Goal: Find specific fact: Find specific fact

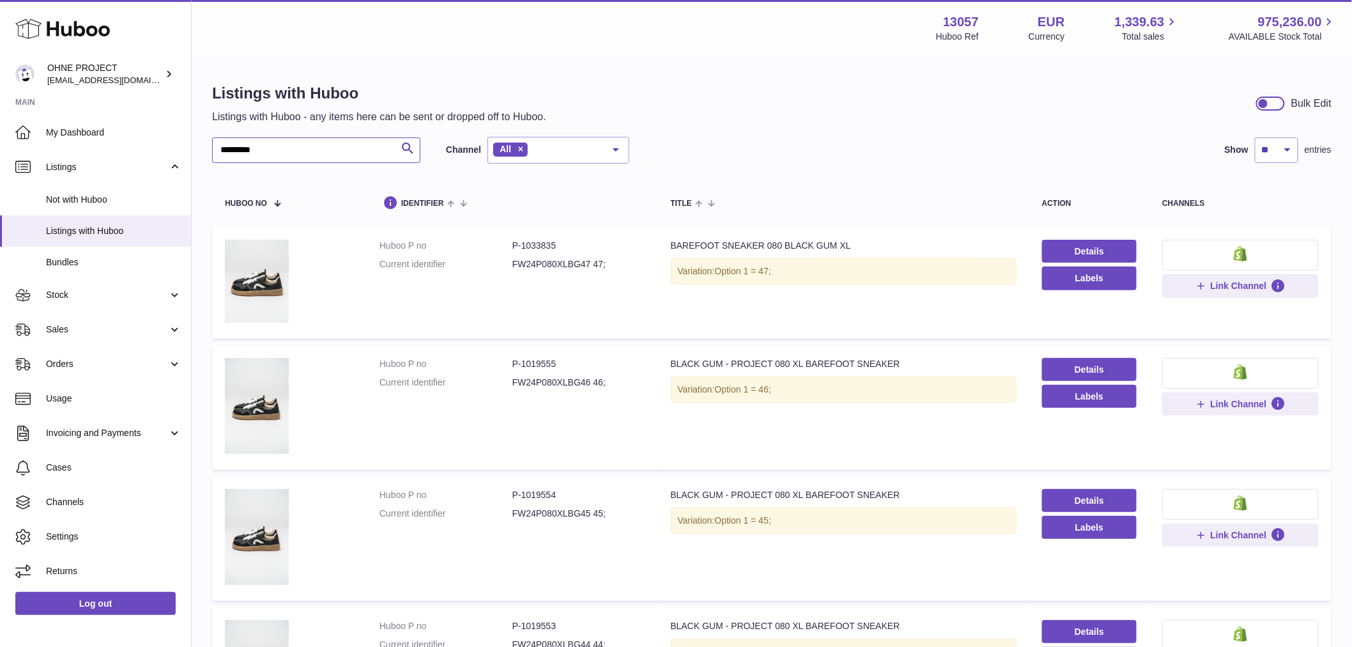
drag, startPoint x: 288, startPoint y: 150, endPoint x: 194, endPoint y: 150, distance: 93.3
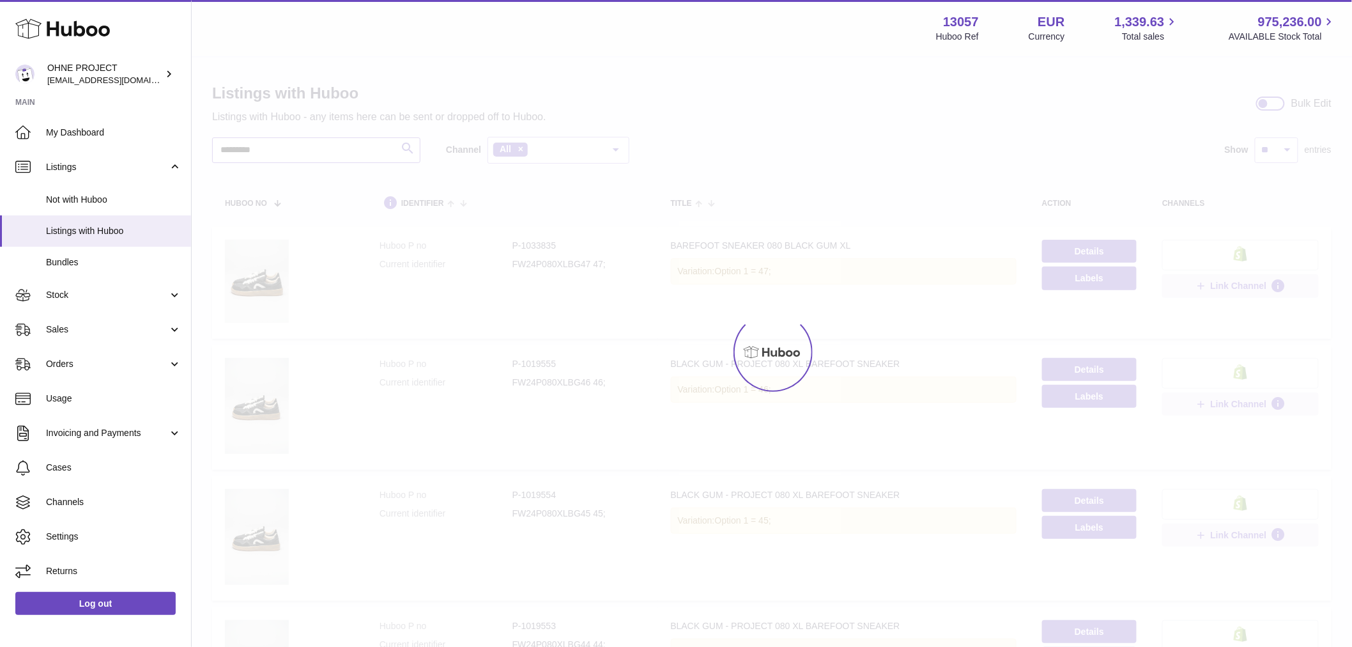
type input "*********"
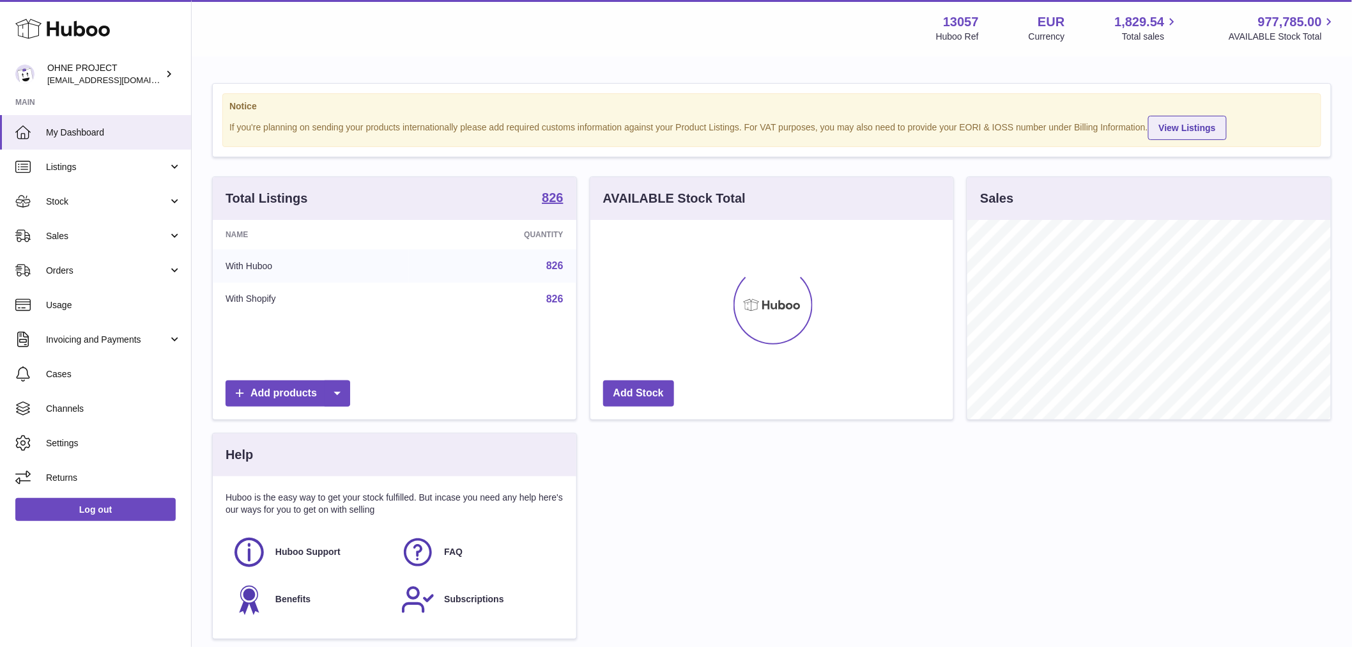
scroll to position [199, 363]
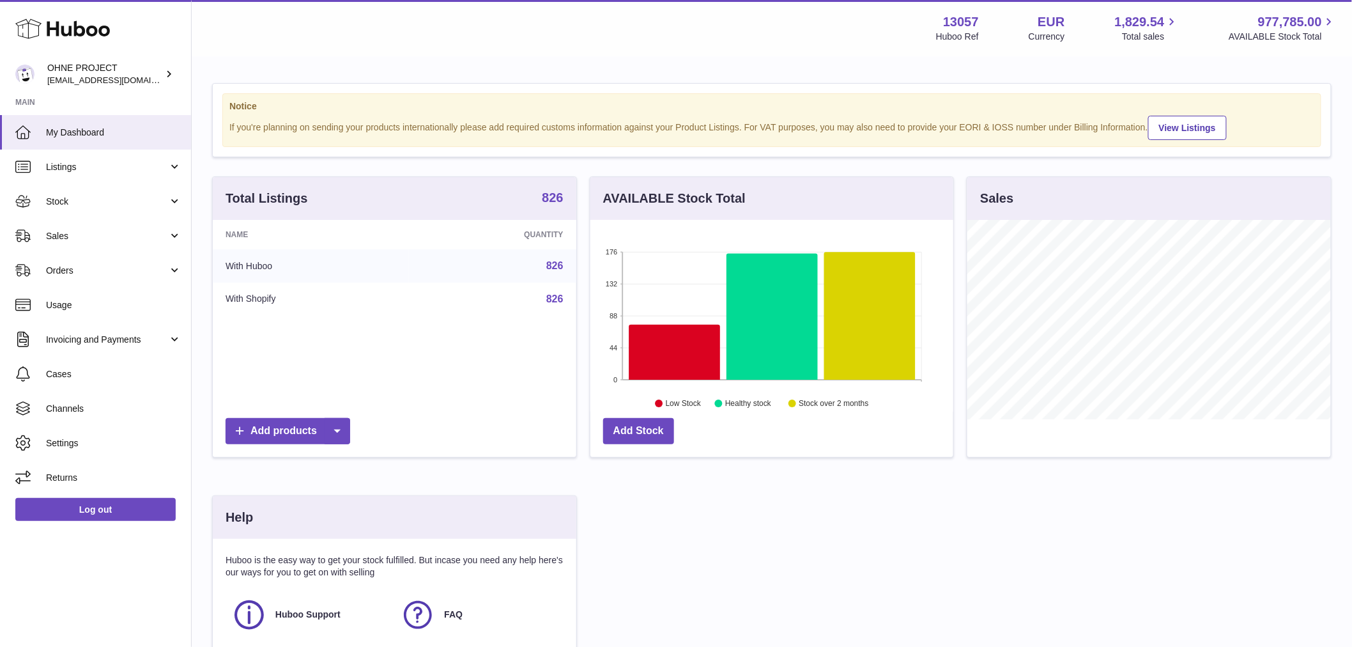
click at [552, 204] on strong "826" at bounding box center [552, 197] width 21 height 13
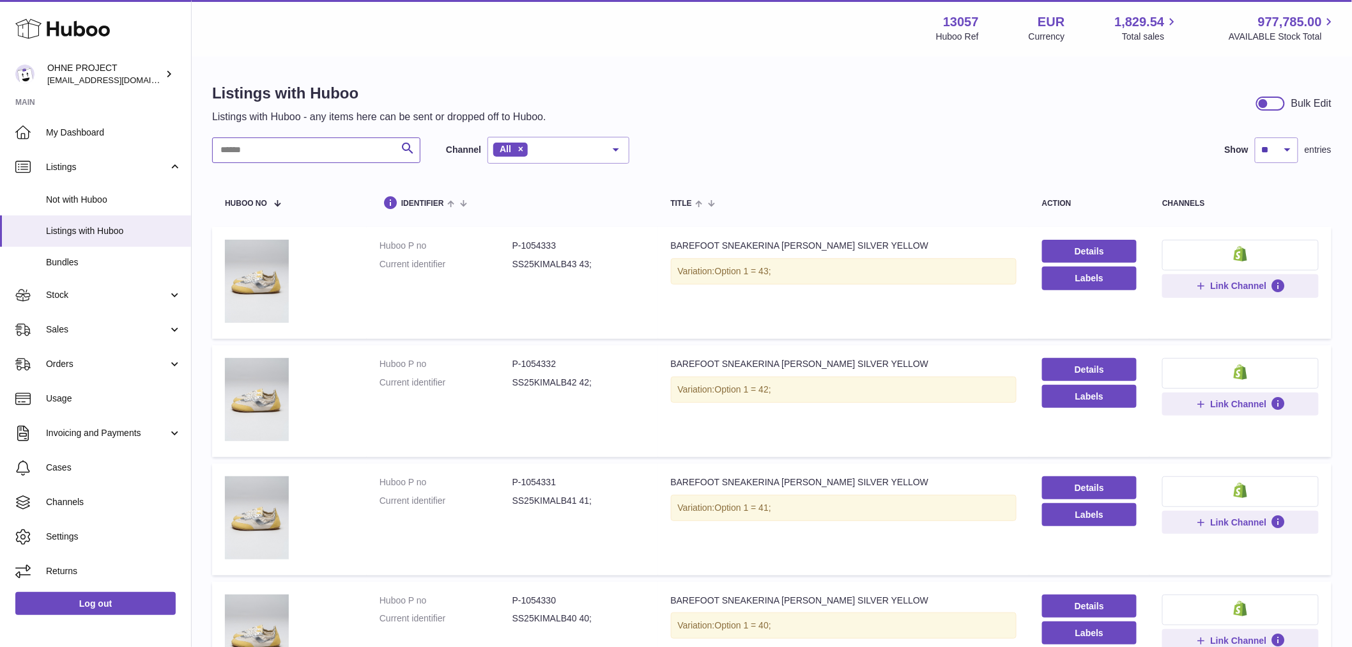
click at [358, 158] on input "text" at bounding box center [316, 150] width 208 height 26
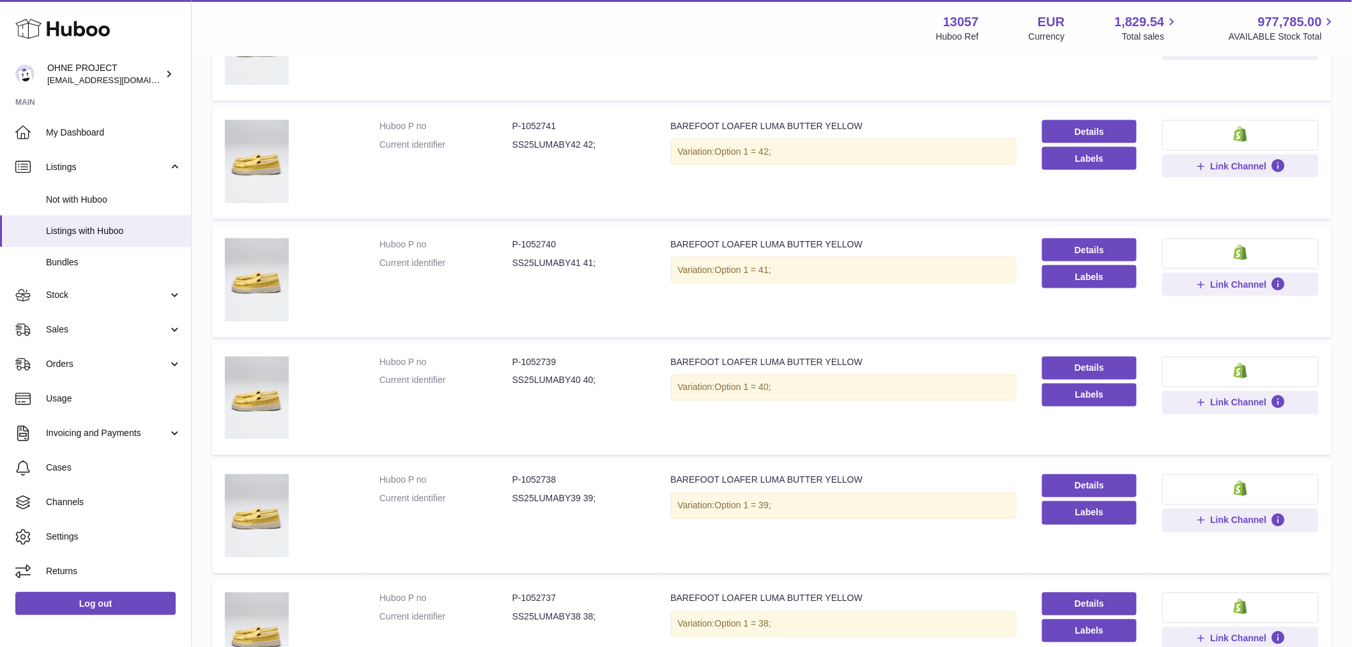
scroll to position [891, 0]
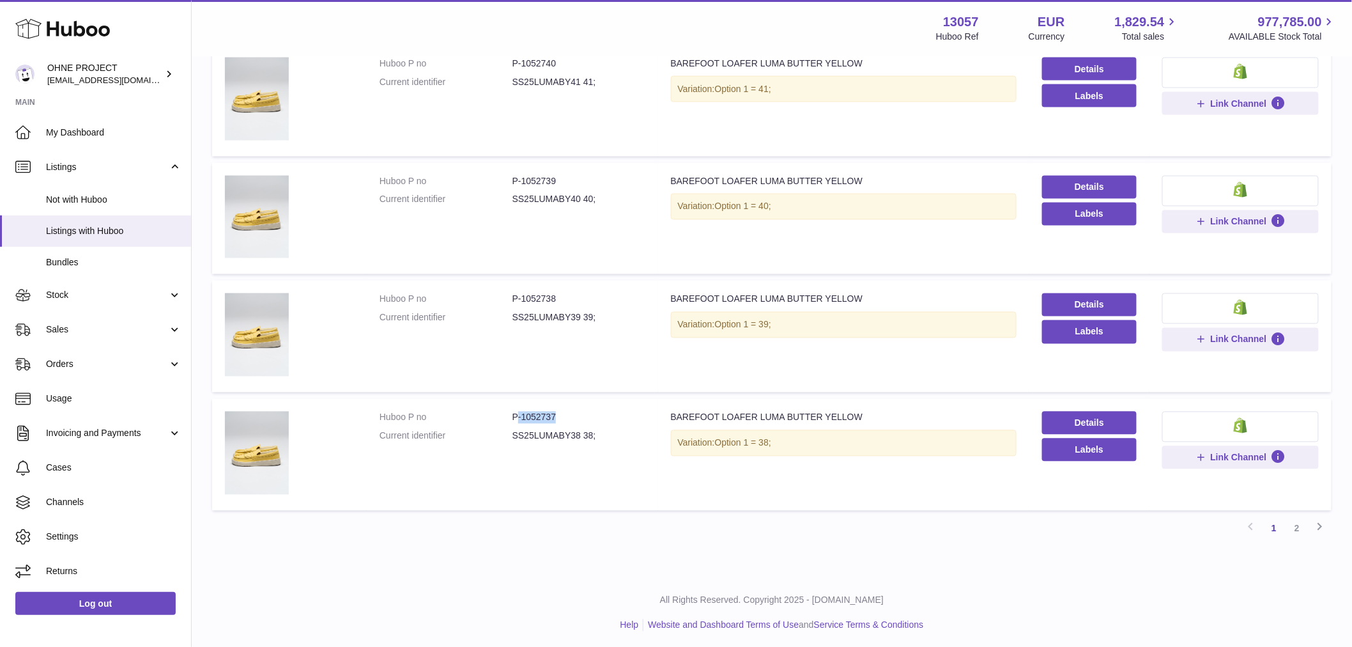
drag, startPoint x: 518, startPoint y: 412, endPoint x: 558, endPoint y: 412, distance: 40.9
click at [558, 412] on dd "P-1052737" at bounding box center [578, 417] width 133 height 12
click at [561, 411] on dd "P-1052737" at bounding box center [578, 417] width 133 height 12
drag, startPoint x: 554, startPoint y: 412, endPoint x: 519, endPoint y: 423, distance: 36.2
click at [519, 423] on dl "Huboo P no P-1052737 Current identifier SS25LUMABY38 38;" at bounding box center [513, 429] width 266 height 37
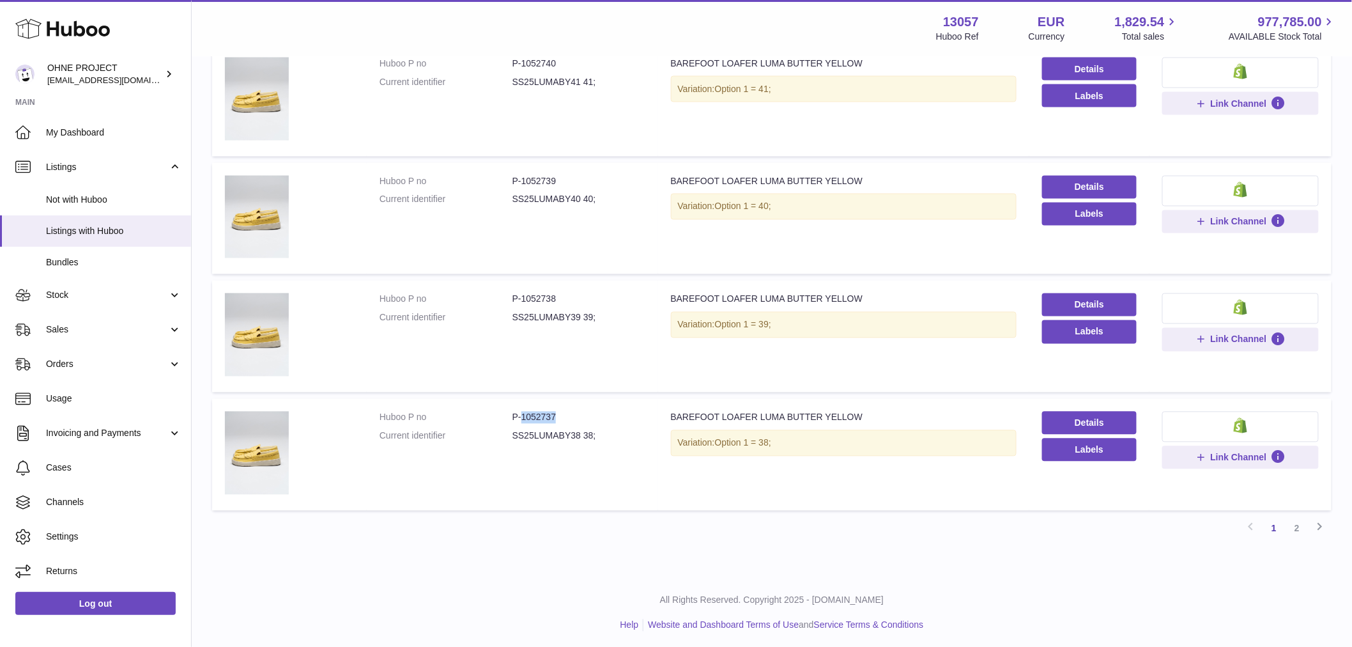
copy dd "1052737"
drag, startPoint x: 519, startPoint y: 176, endPoint x: 574, endPoint y: 171, distance: 54.6
click at [574, 171] on td "Huboo P no P-1052739 Current identifier SS25LUMABY40 40;" at bounding box center [512, 219] width 291 height 112
copy dd "1052739"
drag, startPoint x: 519, startPoint y: 296, endPoint x: 583, endPoint y: 294, distance: 63.3
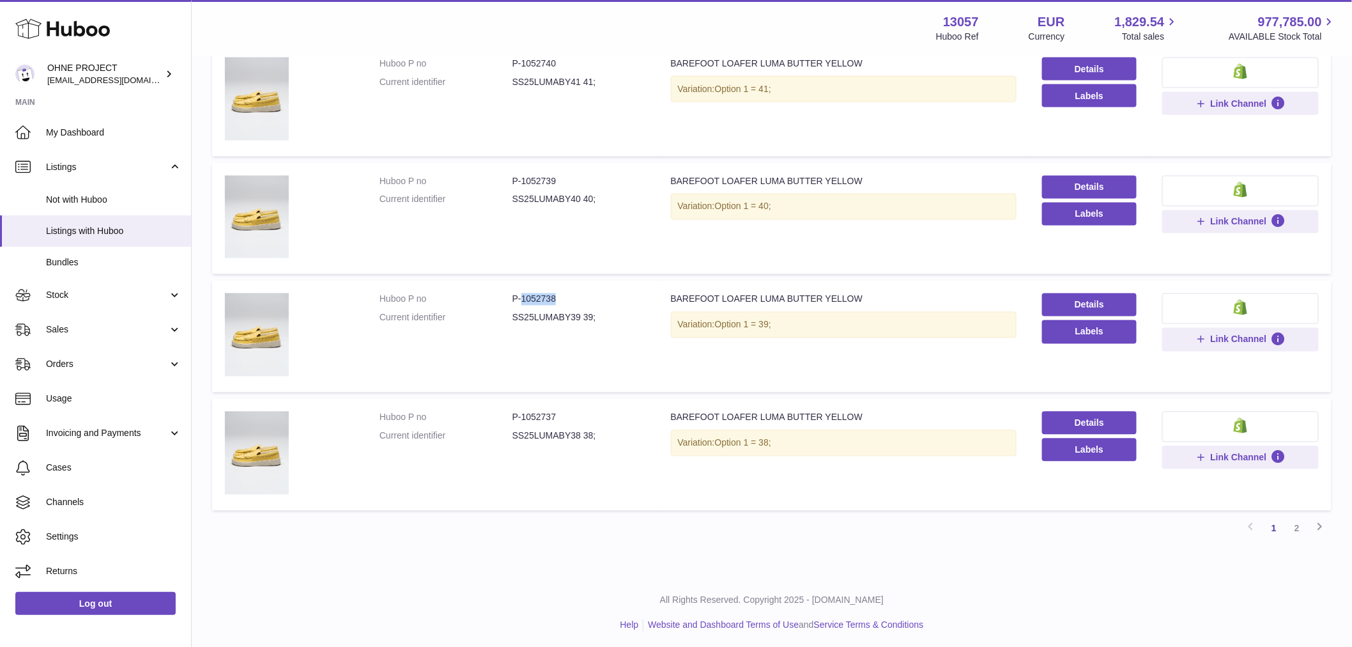
click at [583, 295] on dd "P-1052738" at bounding box center [578, 299] width 133 height 12
copy dd "1052738"
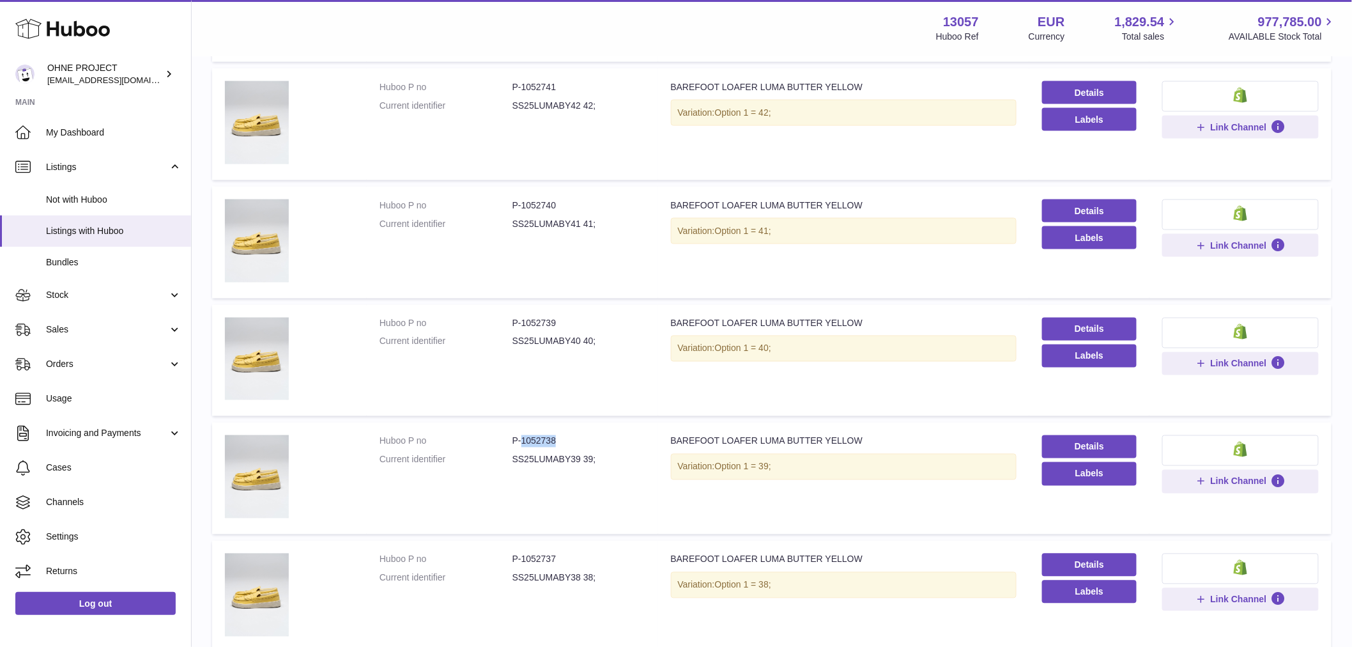
scroll to position [535, 0]
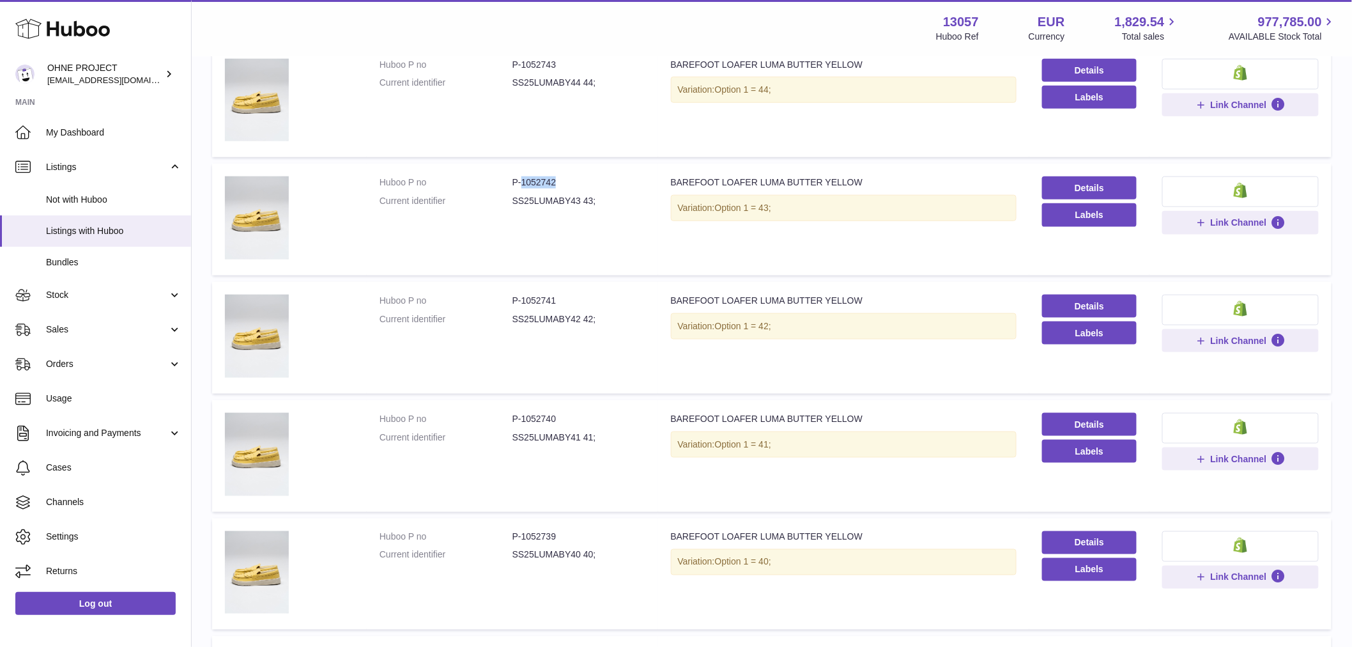
drag, startPoint x: 519, startPoint y: 181, endPoint x: 593, endPoint y: 176, distance: 74.3
click at [592, 176] on dd "P-1052742" at bounding box center [578, 182] width 133 height 12
copy dd "1052742"
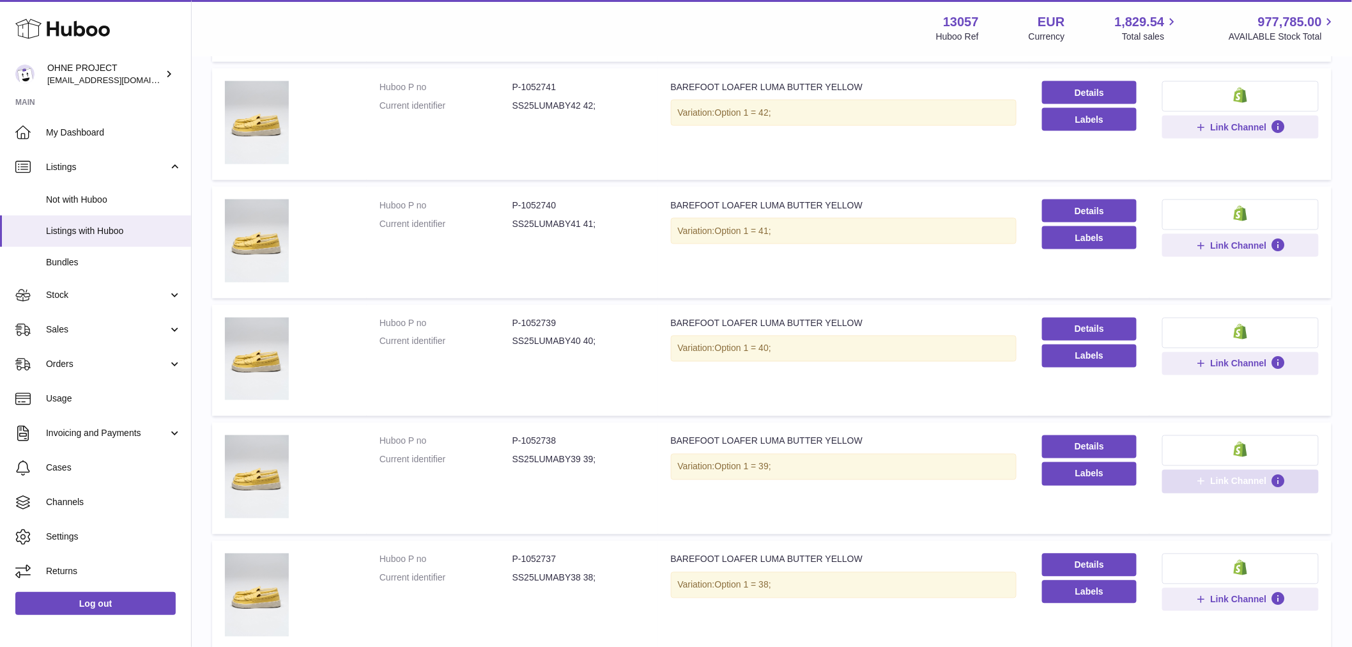
scroll to position [891, 0]
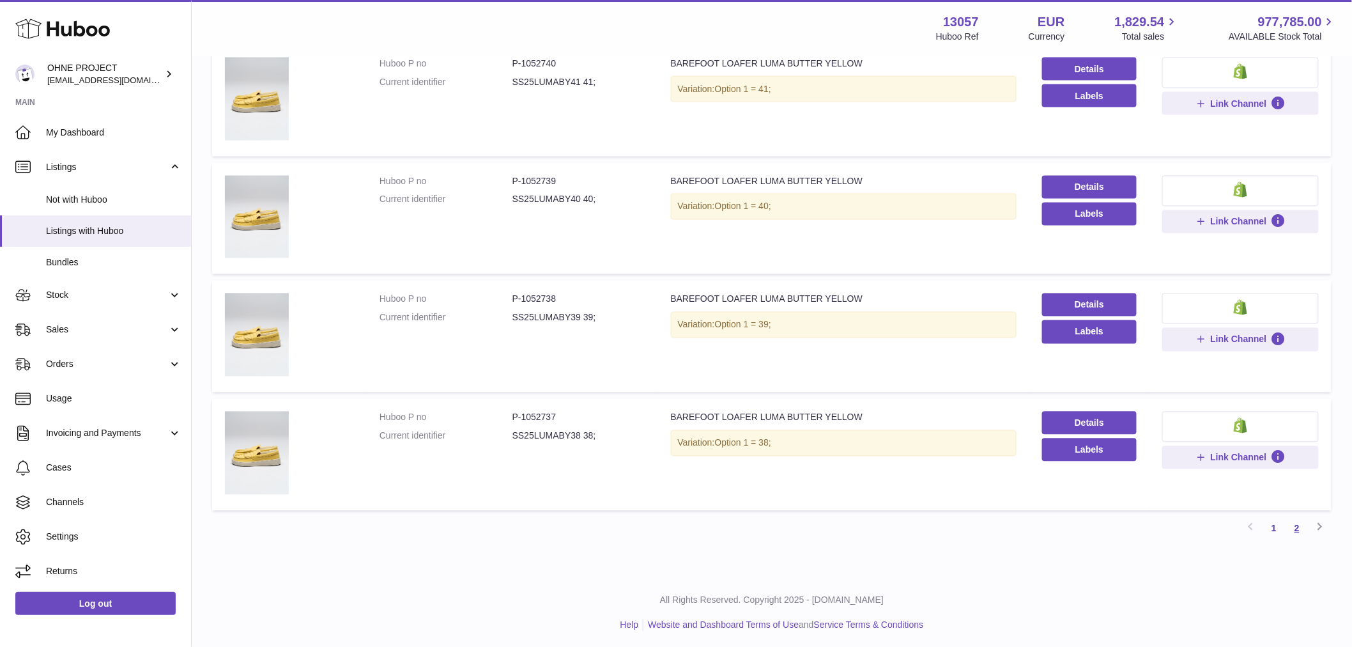
click at [1300, 524] on link "2" at bounding box center [1297, 528] width 23 height 23
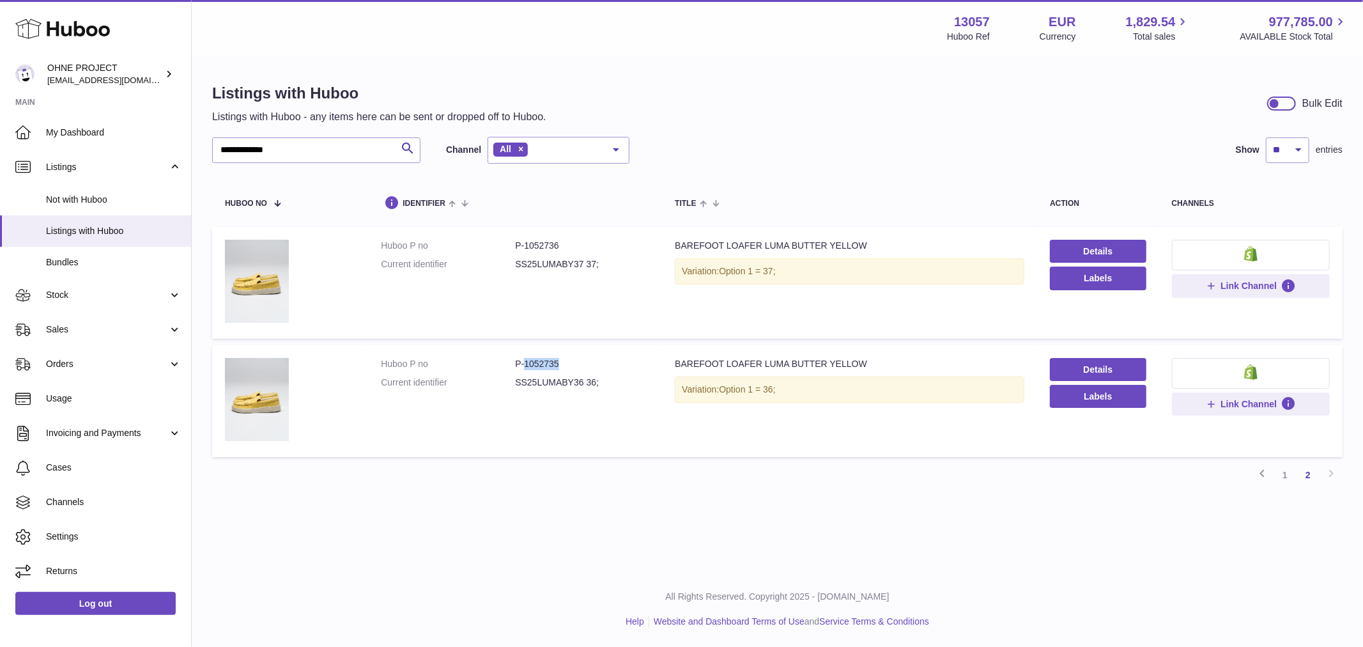
drag, startPoint x: 521, startPoint y: 365, endPoint x: 595, endPoint y: 362, distance: 74.2
click at [594, 362] on dd "P-1052735" at bounding box center [582, 364] width 134 height 12
copy dd "1052735"
drag, startPoint x: 521, startPoint y: 243, endPoint x: 615, endPoint y: 231, distance: 94.7
click at [614, 236] on td "Huboo P no P-1052736 Current identifier SS25LUMABY37 37;" at bounding box center [515, 283] width 294 height 112
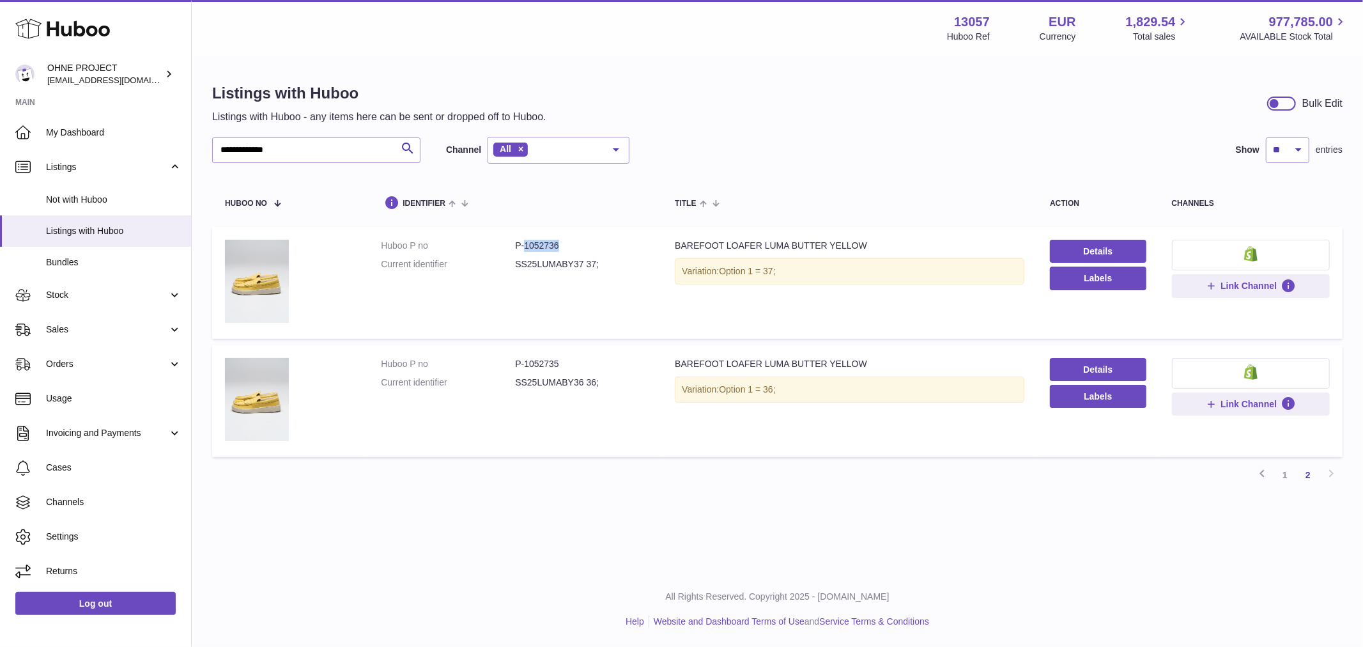
copy dd "1052736"
click at [1283, 473] on link "1" at bounding box center [1284, 474] width 23 height 23
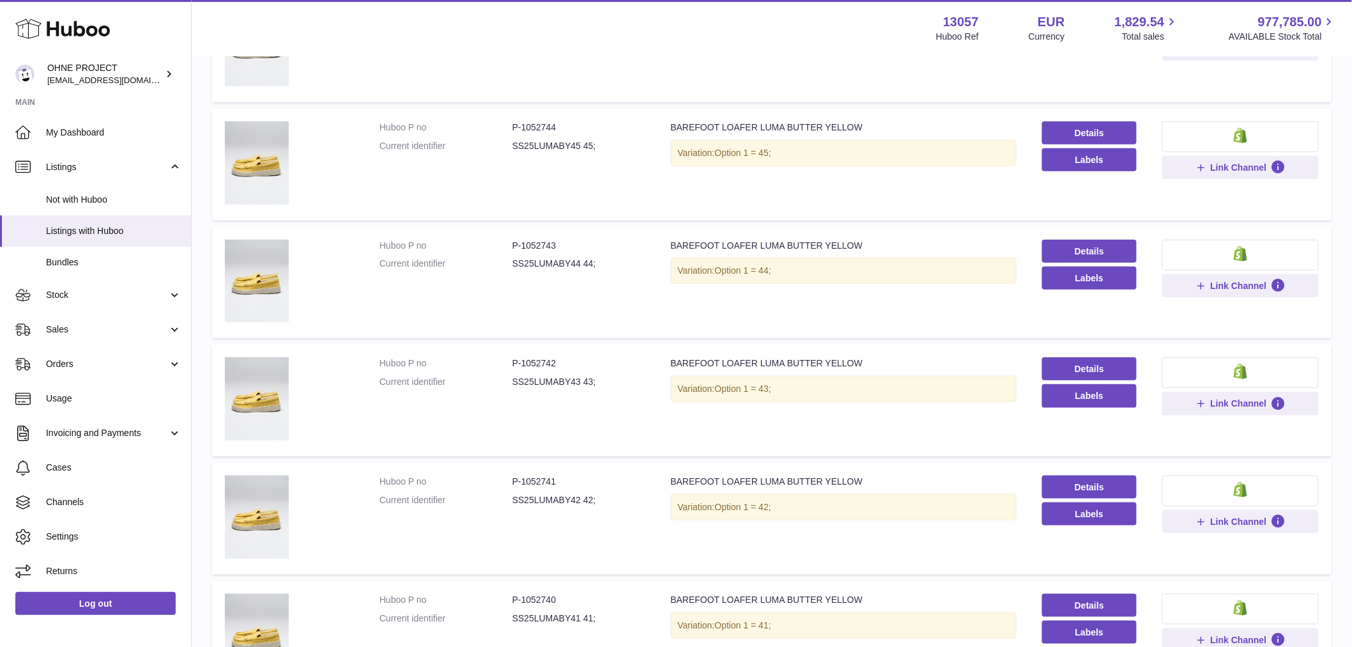
scroll to position [496, 0]
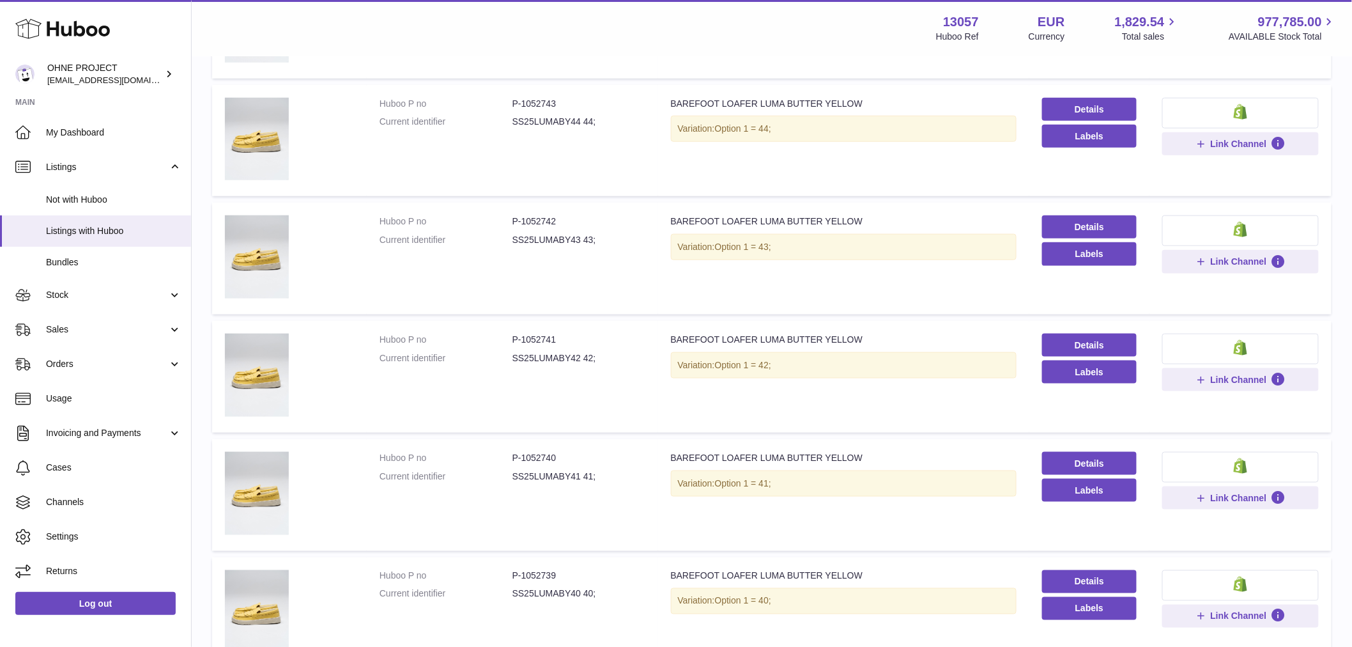
click at [521, 336] on dd "P-1052741" at bounding box center [578, 340] width 133 height 12
drag, startPoint x: 519, startPoint y: 337, endPoint x: 577, endPoint y: 337, distance: 57.5
click at [577, 337] on dd "P-1052741" at bounding box center [578, 340] width 133 height 12
copy dd "1052741"
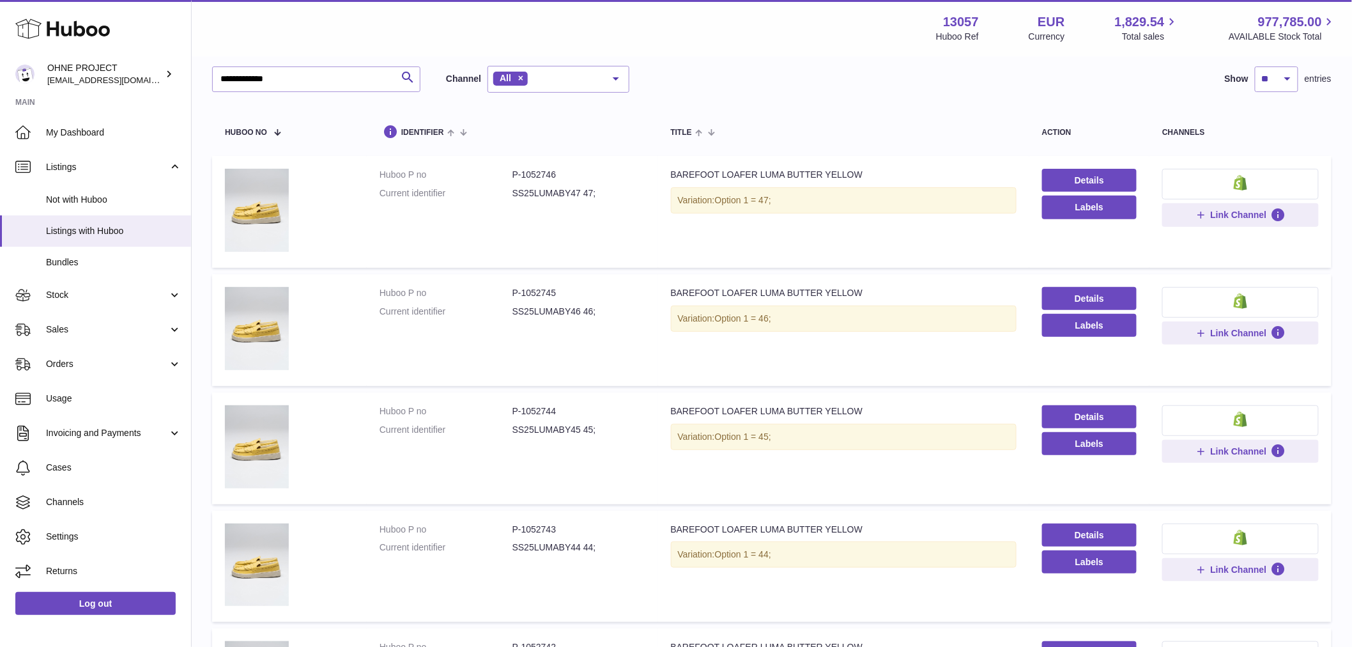
scroll to position [0, 0]
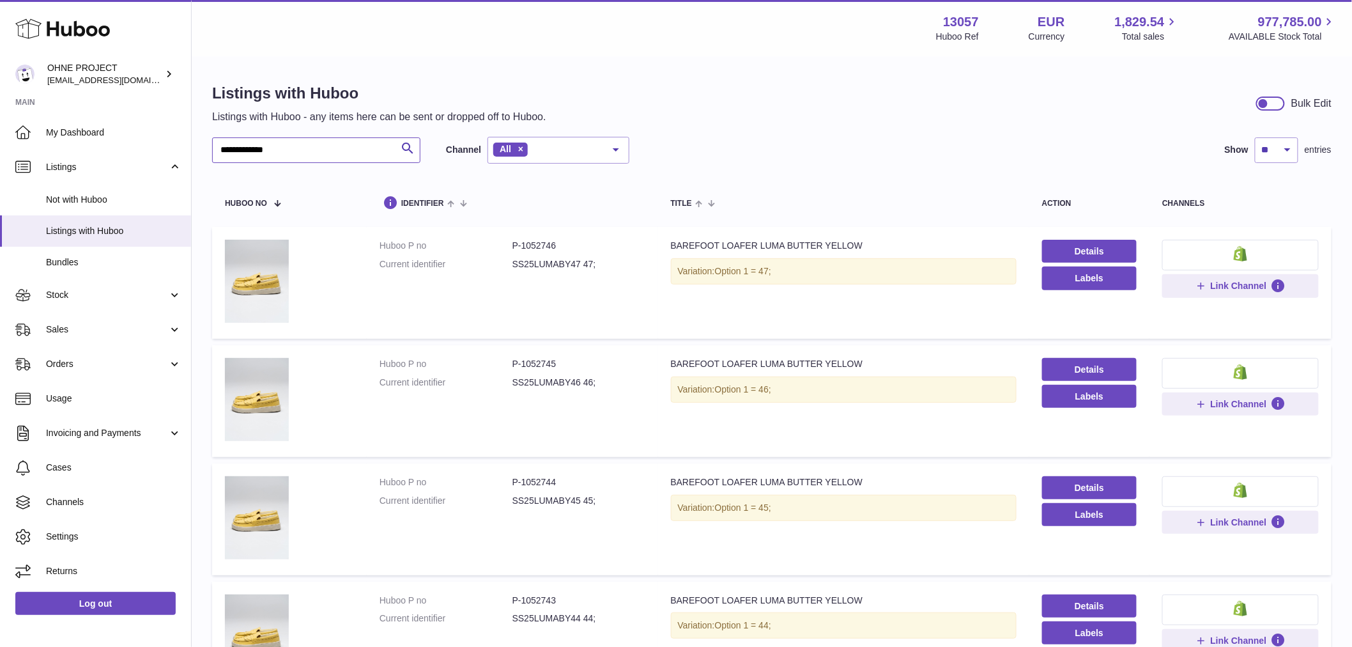
drag, startPoint x: 296, startPoint y: 151, endPoint x: 203, endPoint y: 164, distance: 94.2
type input "*"
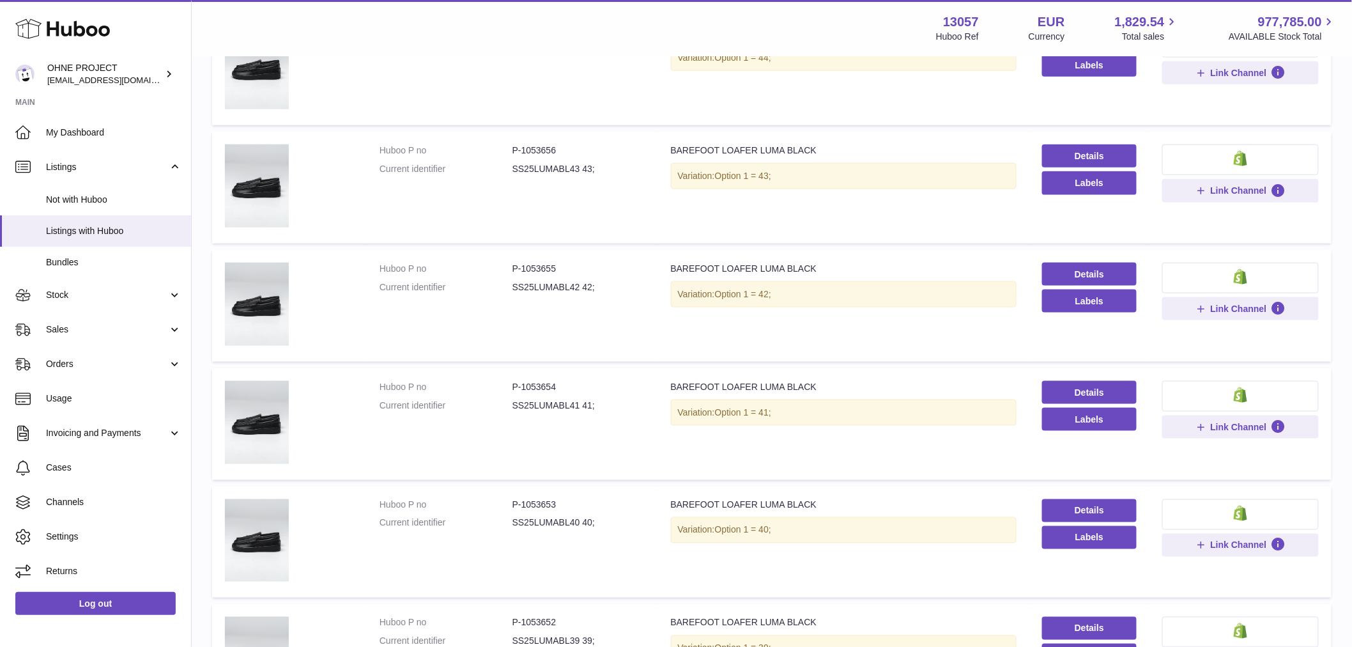
scroll to position [781, 0]
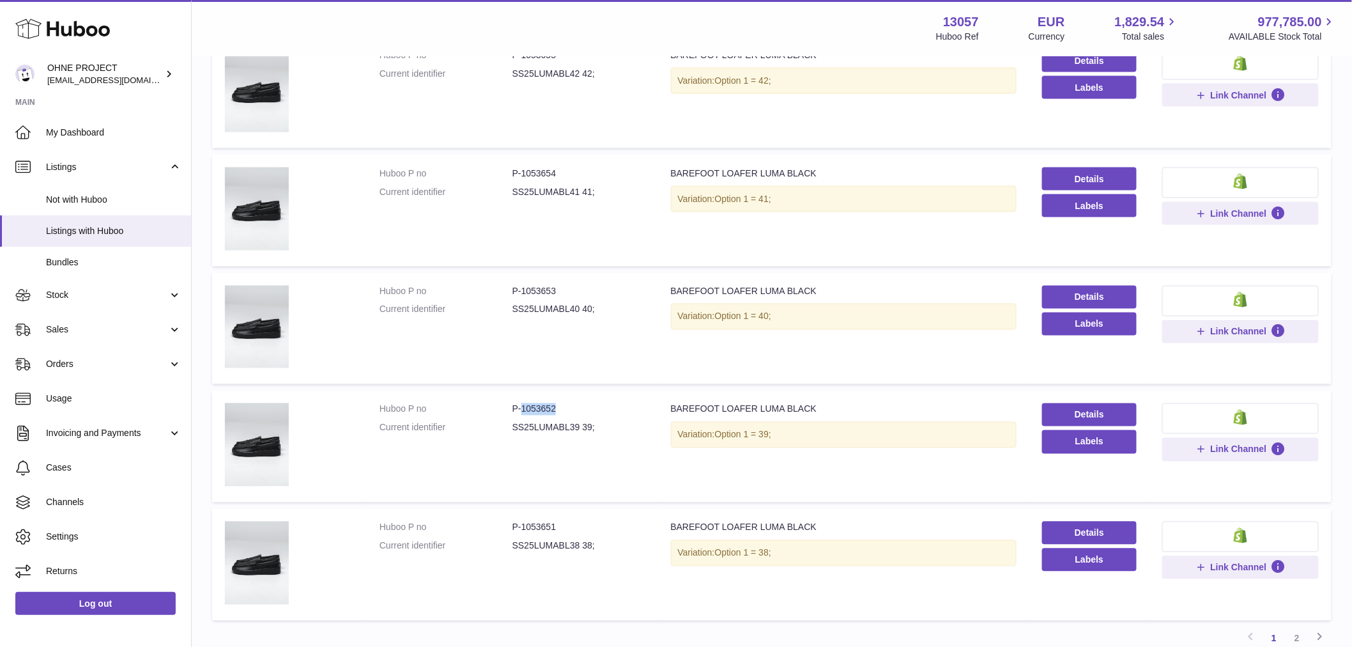
drag, startPoint x: 521, startPoint y: 406, endPoint x: 557, endPoint y: 406, distance: 36.4
click at [557, 406] on dd "P-1053652" at bounding box center [578, 409] width 133 height 12
copy dd "1053652"
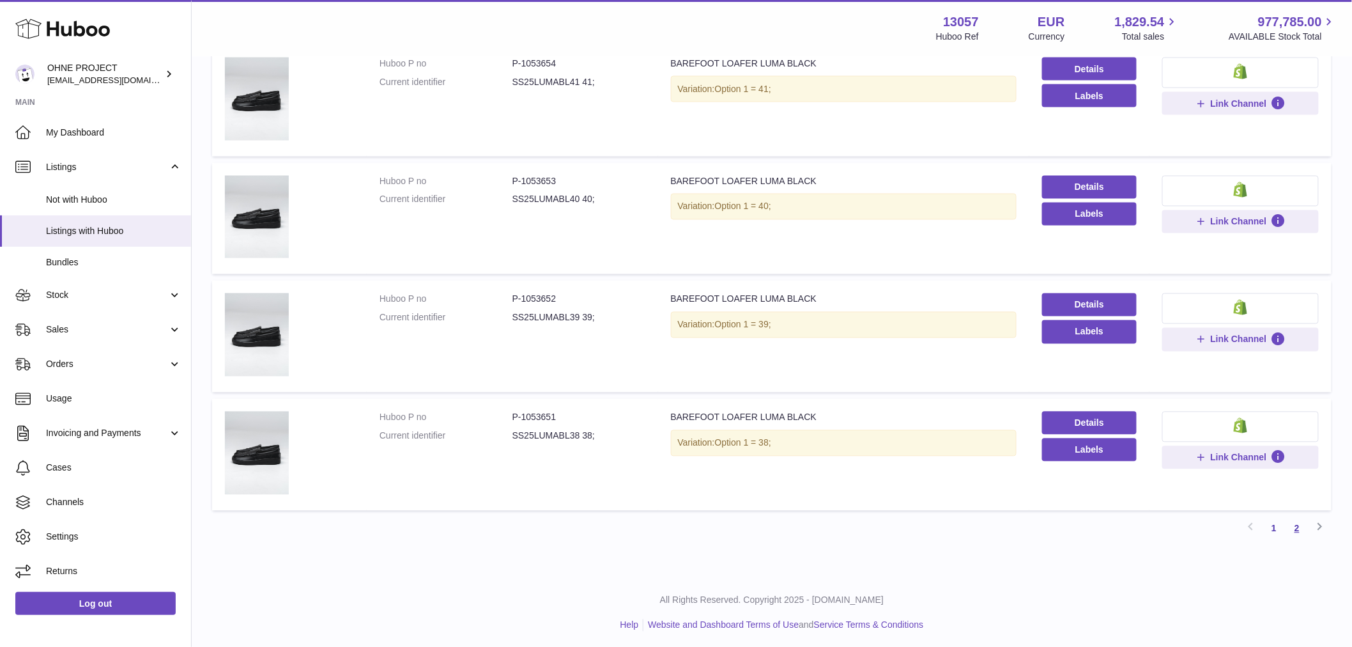
click at [1292, 522] on link "2" at bounding box center [1297, 528] width 23 height 23
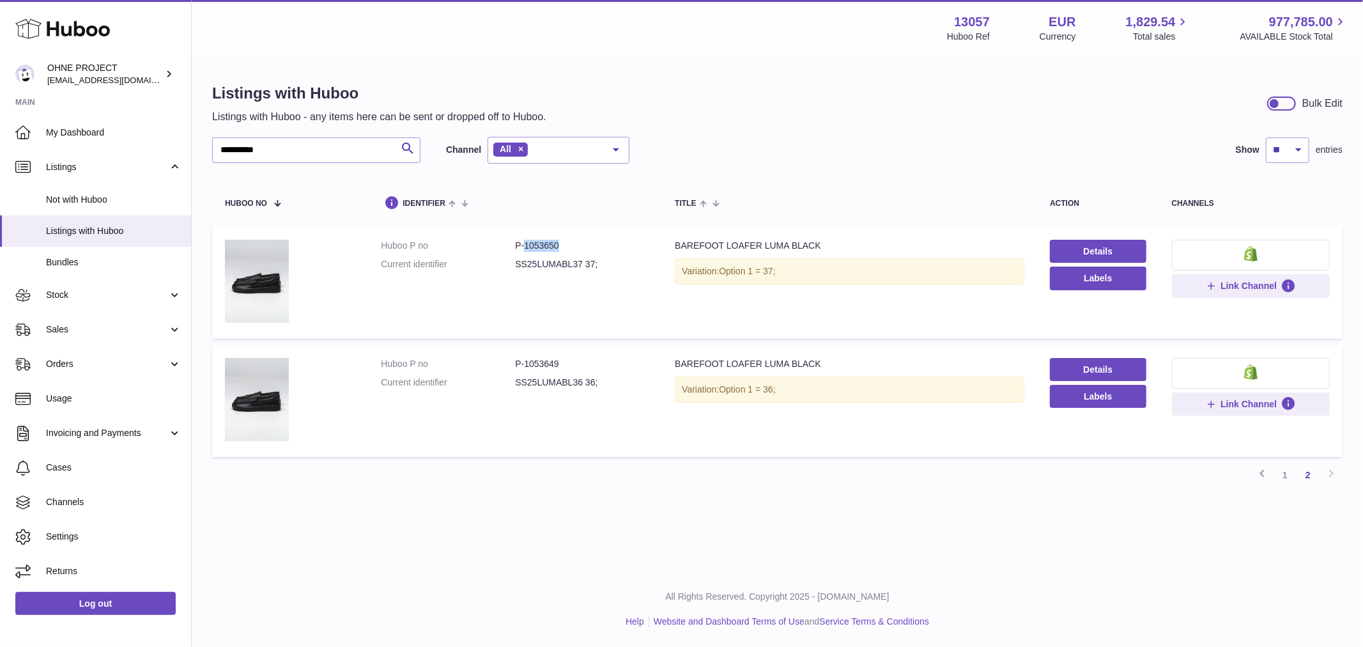
drag, startPoint x: 522, startPoint y: 245, endPoint x: 599, endPoint y: 240, distance: 76.8
click at [599, 240] on dd "P-1053650" at bounding box center [582, 246] width 134 height 12
drag, startPoint x: 566, startPoint y: 366, endPoint x: 548, endPoint y: 367, distance: 17.9
click at [548, 367] on dd "P-1053649" at bounding box center [582, 364] width 134 height 12
click at [572, 365] on dd "P-1053649" at bounding box center [582, 364] width 134 height 12
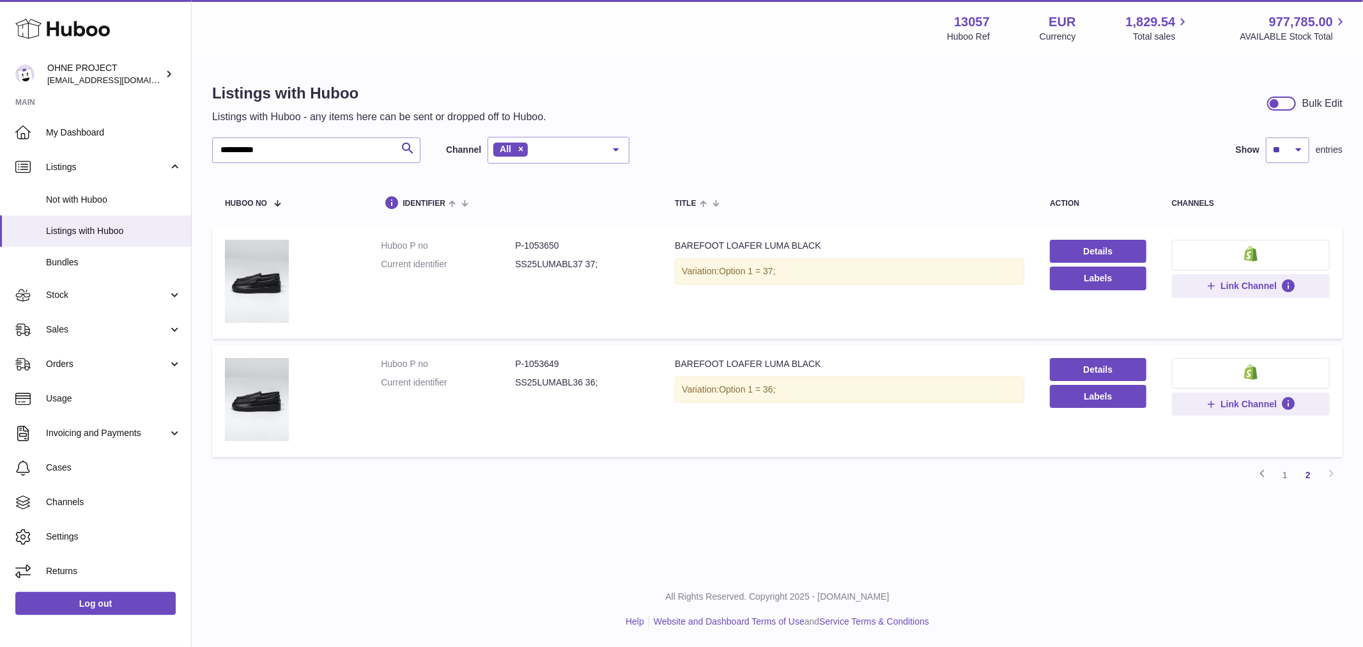
click at [550, 390] on dl "Huboo P no P-1053649 Current identifier SS25LUMABL36 36;" at bounding box center [515, 376] width 268 height 37
drag, startPoint x: 562, startPoint y: 365, endPoint x: 528, endPoint y: 361, distance: 34.1
click at [528, 363] on dd "P-1053649" at bounding box center [582, 364] width 134 height 12
drag, startPoint x: 521, startPoint y: 360, endPoint x: 587, endPoint y: 355, distance: 65.4
click at [588, 358] on dd "P-1053649" at bounding box center [582, 364] width 134 height 12
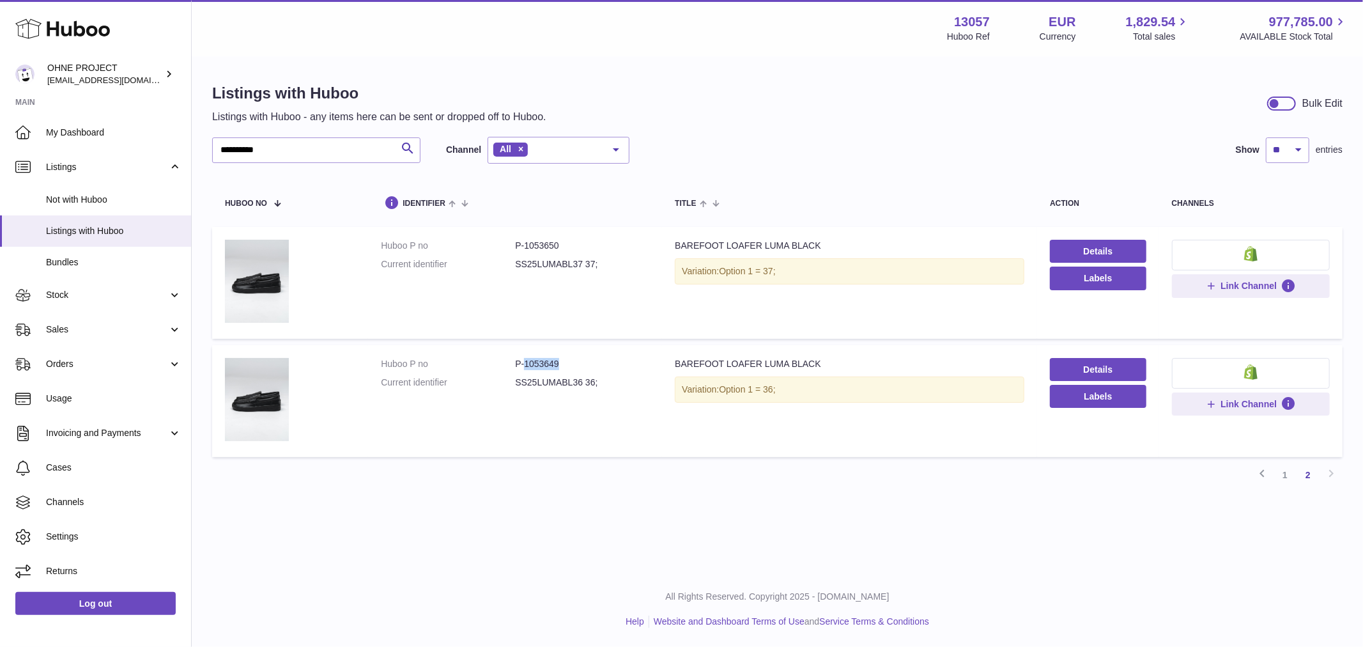
copy dd "1053649"
click at [1283, 473] on link "1" at bounding box center [1284, 474] width 23 height 23
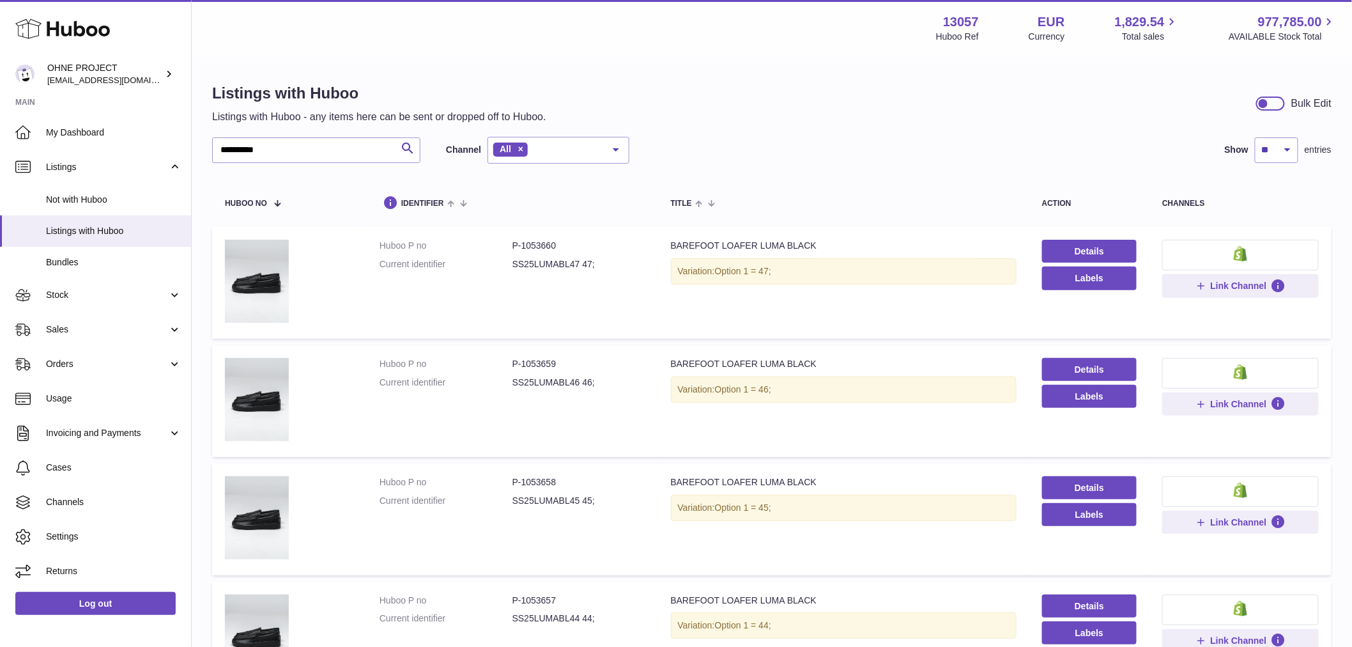
drag, startPoint x: 520, startPoint y: 362, endPoint x: 599, endPoint y: 371, distance: 79.7
click at [599, 372] on dl "Huboo P no P-1053659 Current identifier SS25LUMABL46 46;" at bounding box center [513, 376] width 266 height 37
click at [599, 371] on dl "Huboo P no P-1053659 Current identifier SS25LUMABL46 46;" at bounding box center [513, 376] width 266 height 37
drag, startPoint x: 519, startPoint y: 362, endPoint x: 585, endPoint y: 364, distance: 65.8
click at [584, 364] on dd "P-1053659" at bounding box center [578, 364] width 133 height 12
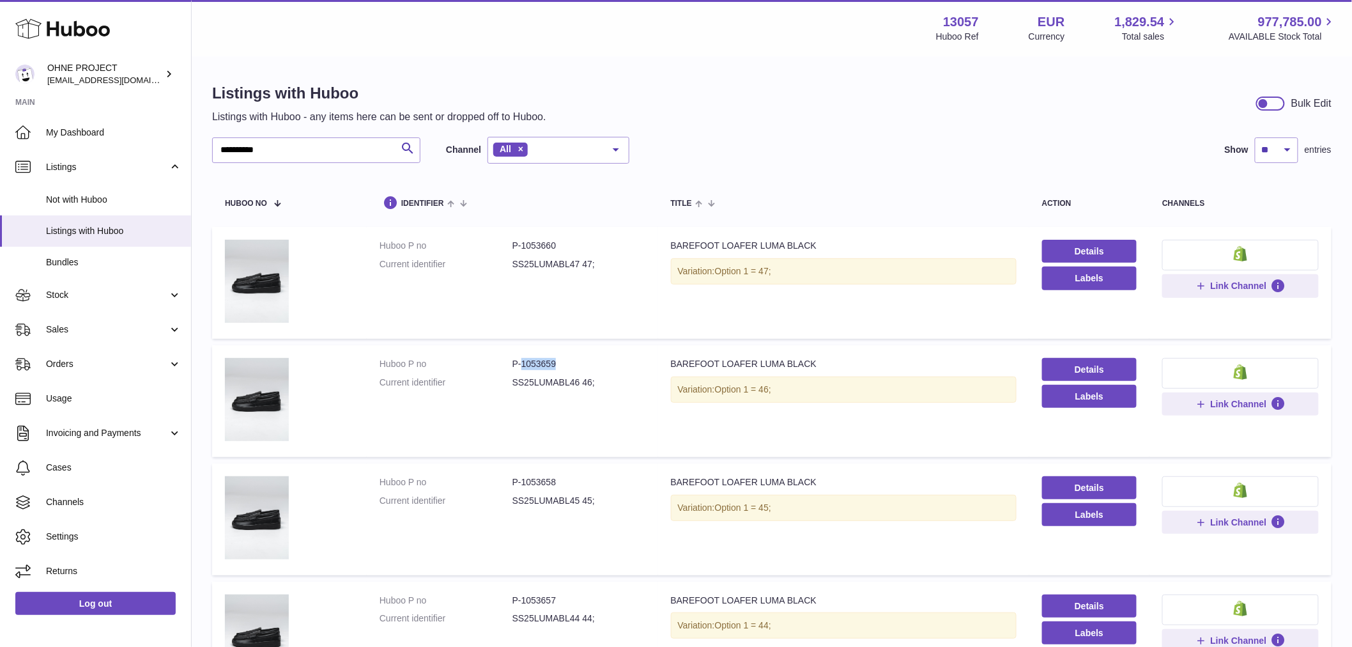
copy dd "1053659"
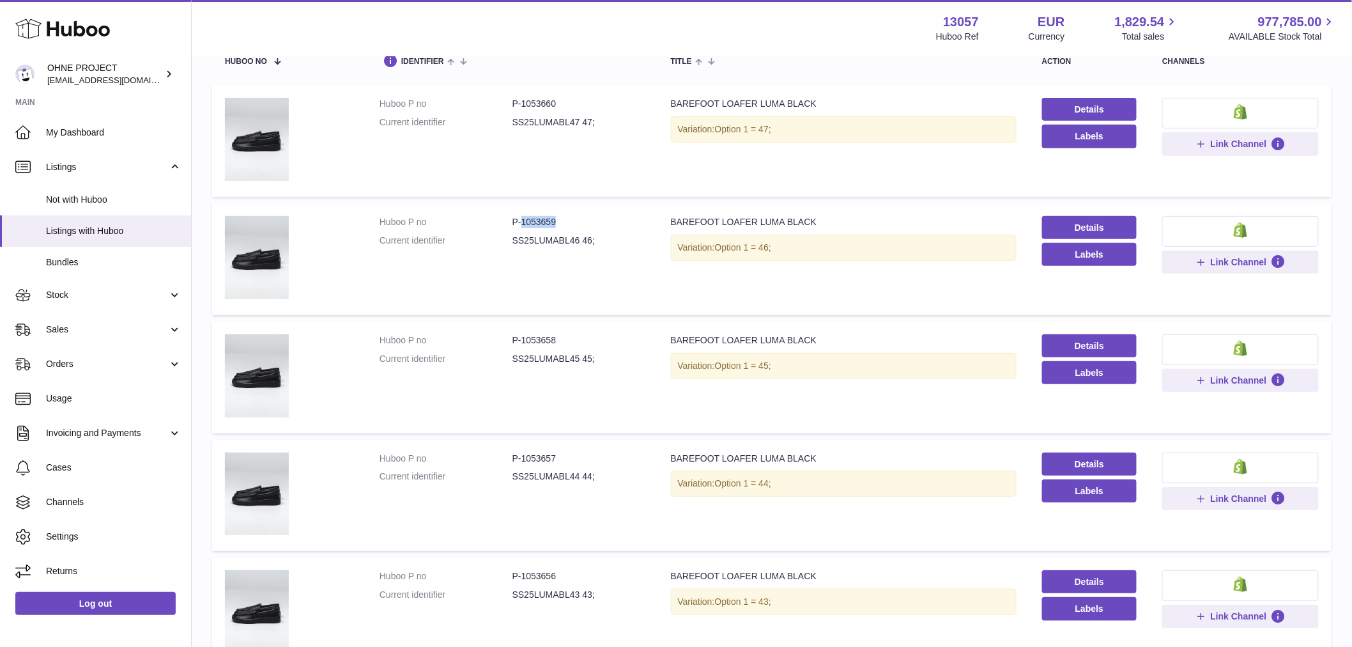
scroll to position [284, 0]
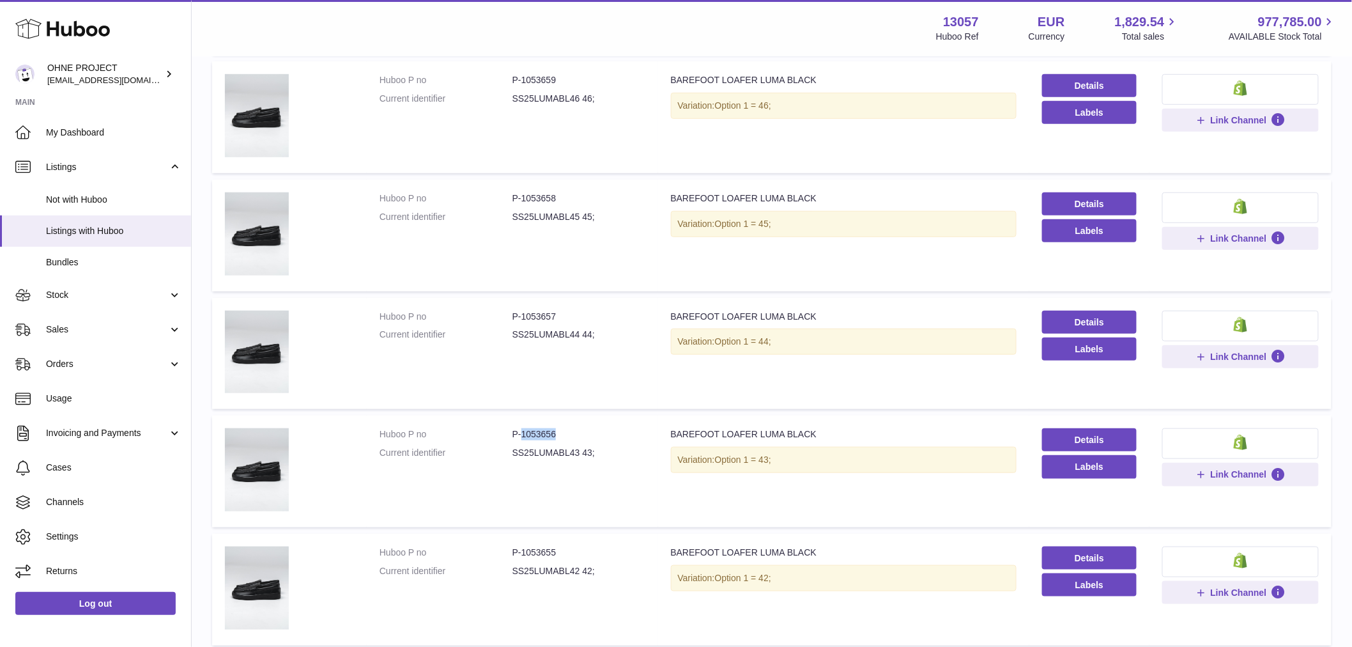
drag, startPoint x: 521, startPoint y: 432, endPoint x: 580, endPoint y: 427, distance: 59.6
click at [580, 429] on dd "P-1053656" at bounding box center [578, 434] width 133 height 12
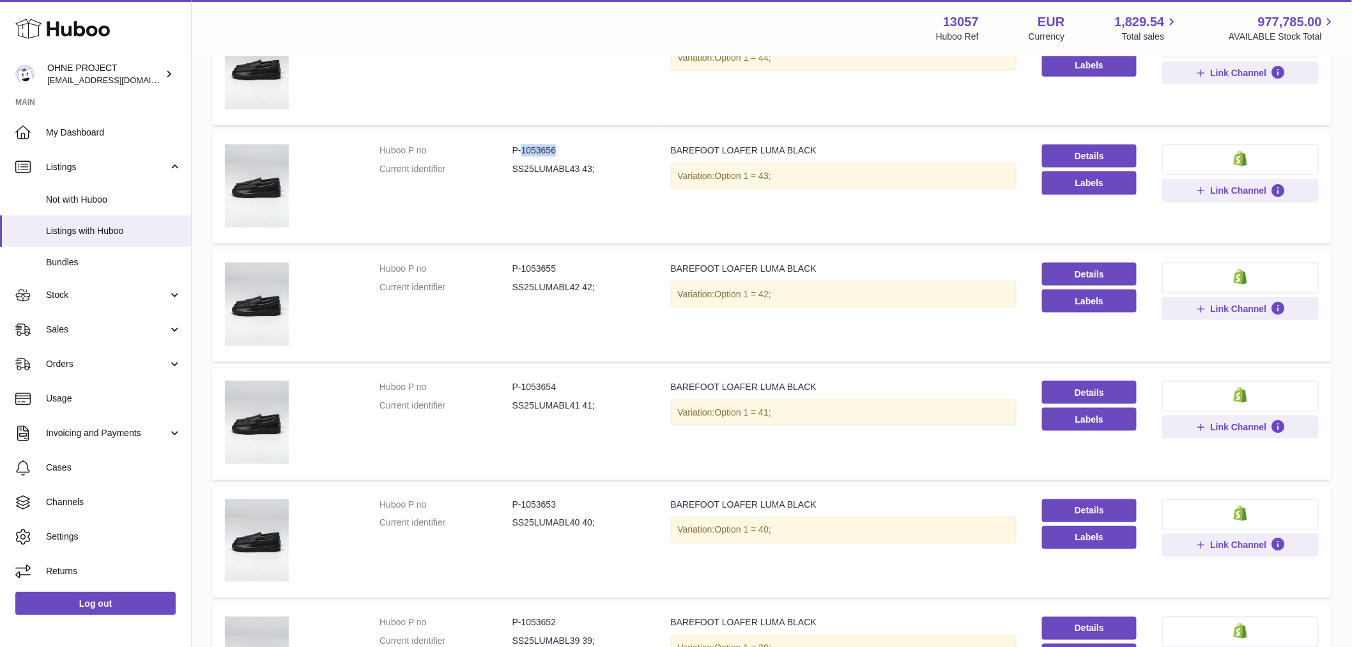
scroll to position [710, 0]
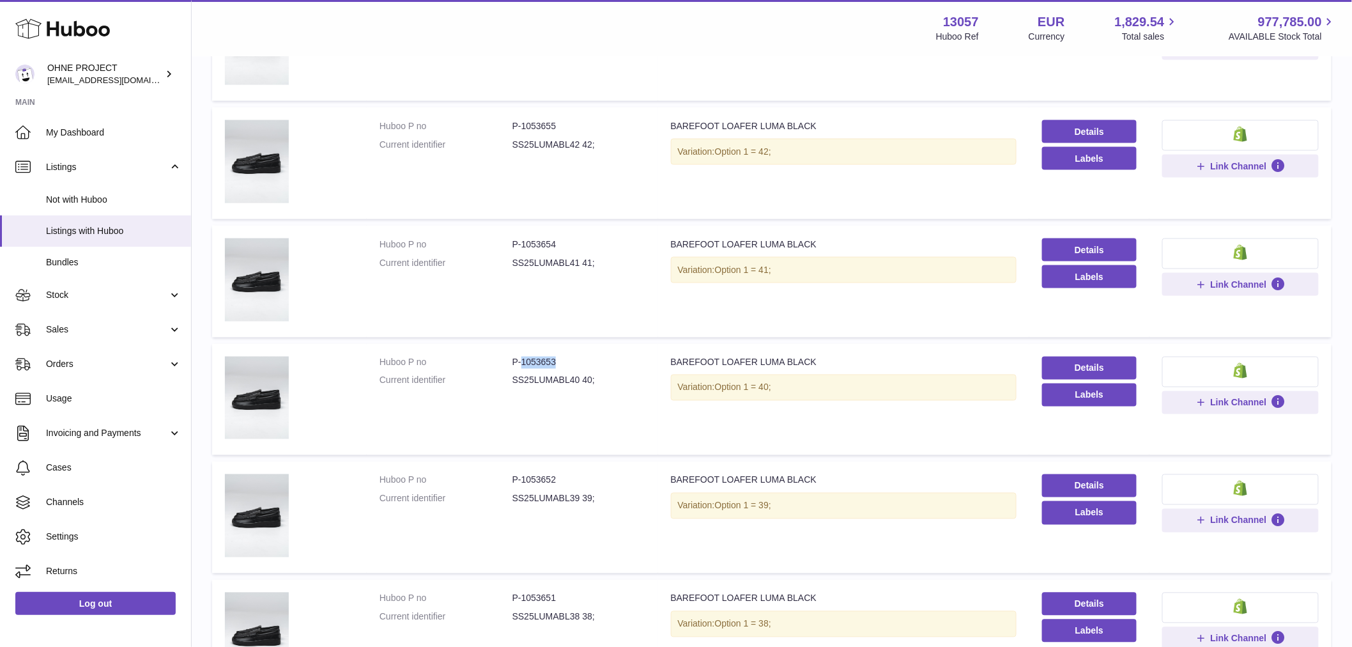
drag, startPoint x: 519, startPoint y: 359, endPoint x: 580, endPoint y: 360, distance: 61.3
click at [580, 363] on dd "P-1053653" at bounding box center [578, 363] width 133 height 12
drag, startPoint x: 519, startPoint y: 241, endPoint x: 602, endPoint y: 235, distance: 82.6
click at [602, 238] on dd "P-1053654" at bounding box center [578, 244] width 133 height 12
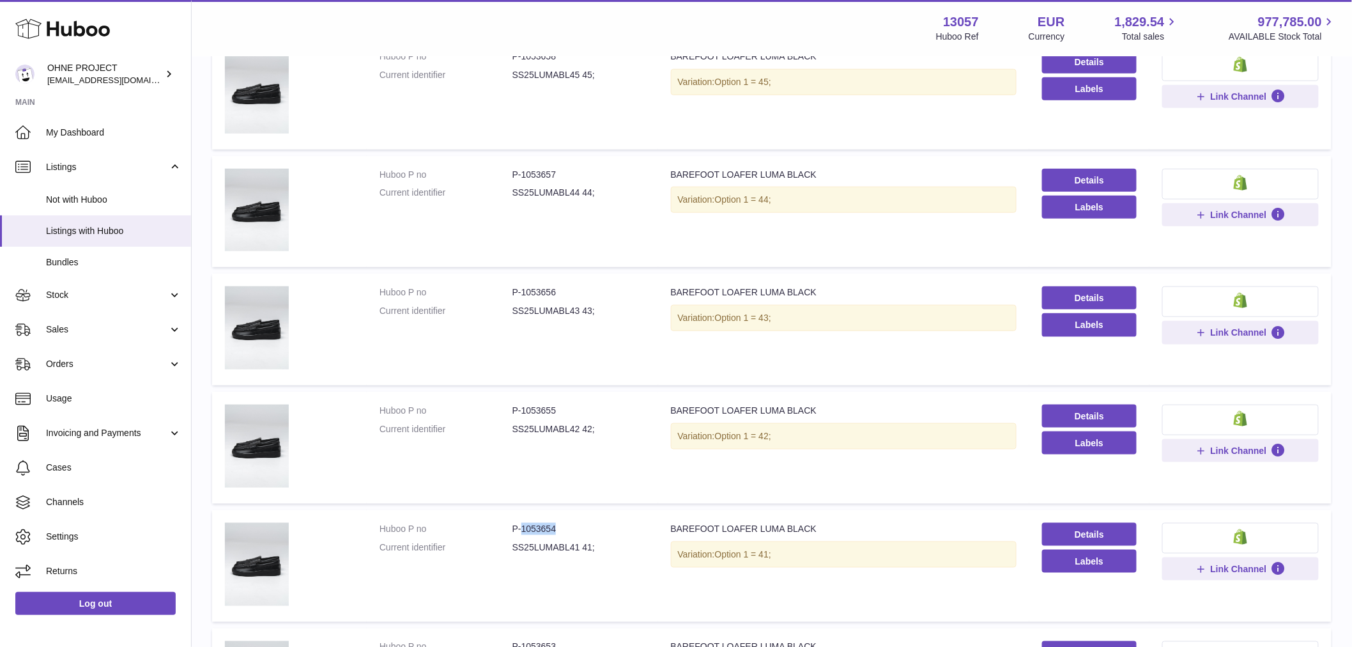
scroll to position [355, 0]
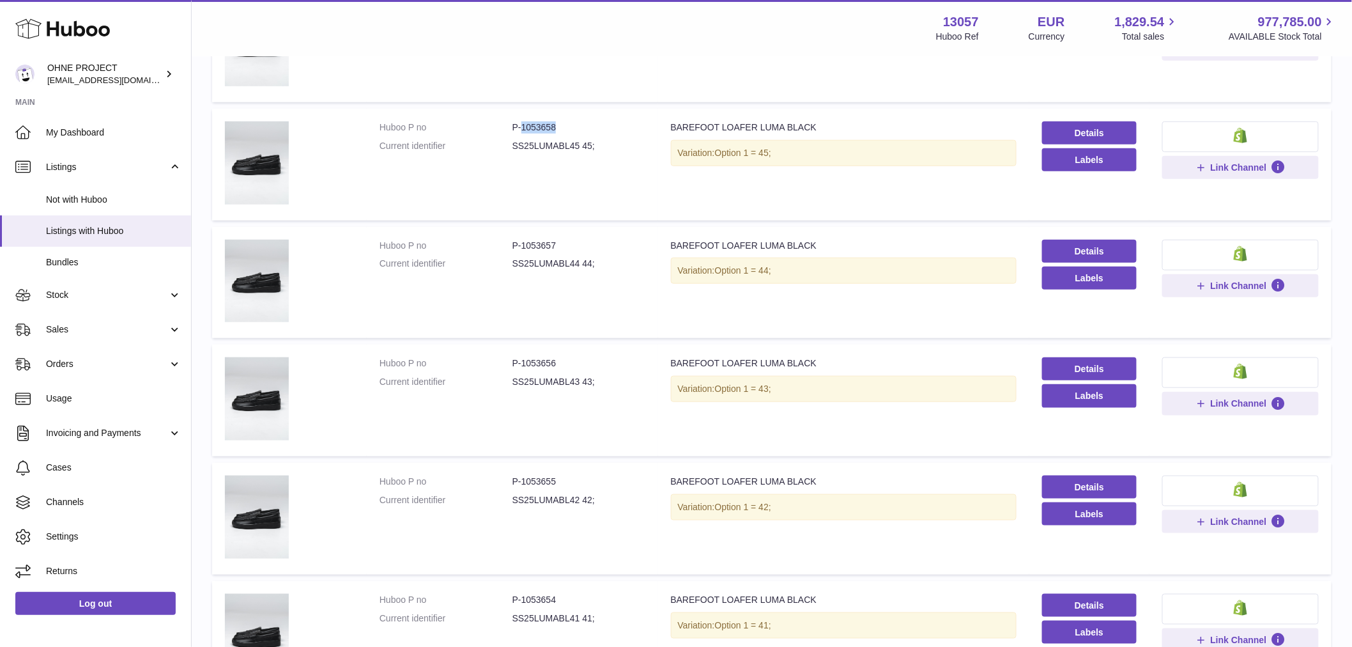
drag, startPoint x: 521, startPoint y: 123, endPoint x: 576, endPoint y: 118, distance: 55.2
click at [576, 118] on td "Huboo P no P-1053658 Current identifier SS25LUMABL45 45;" at bounding box center [512, 165] width 291 height 112
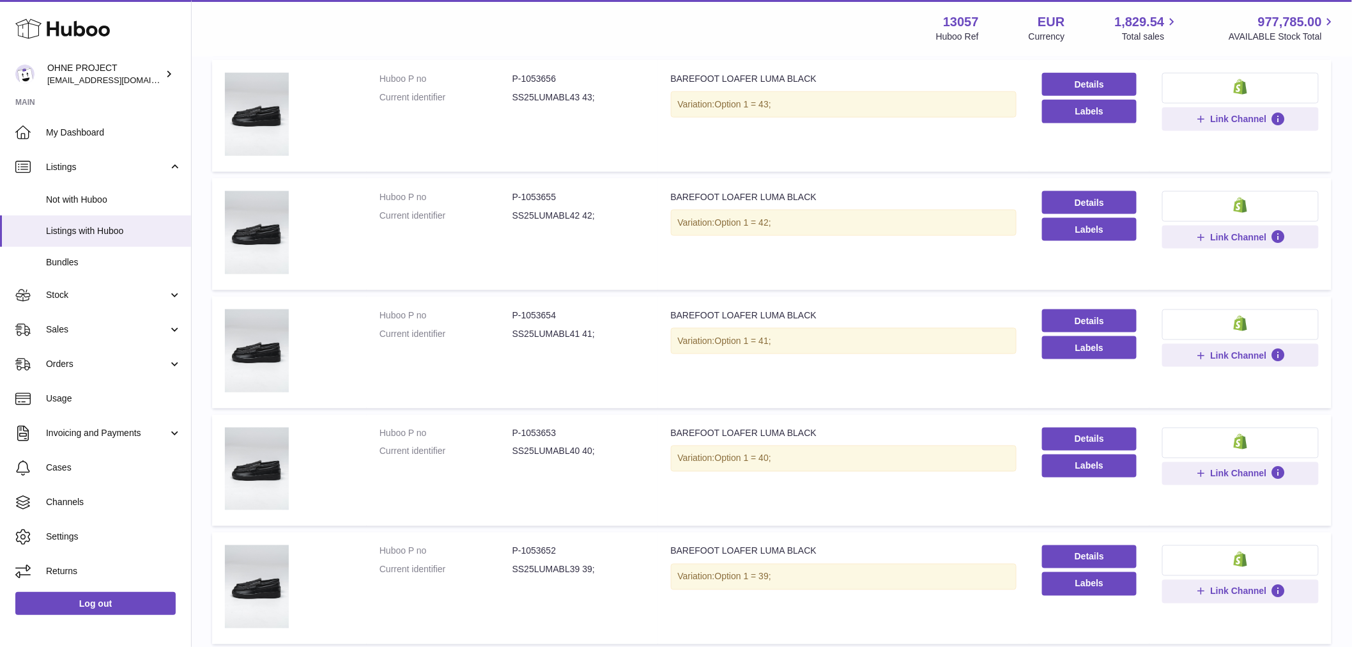
scroll to position [781, 0]
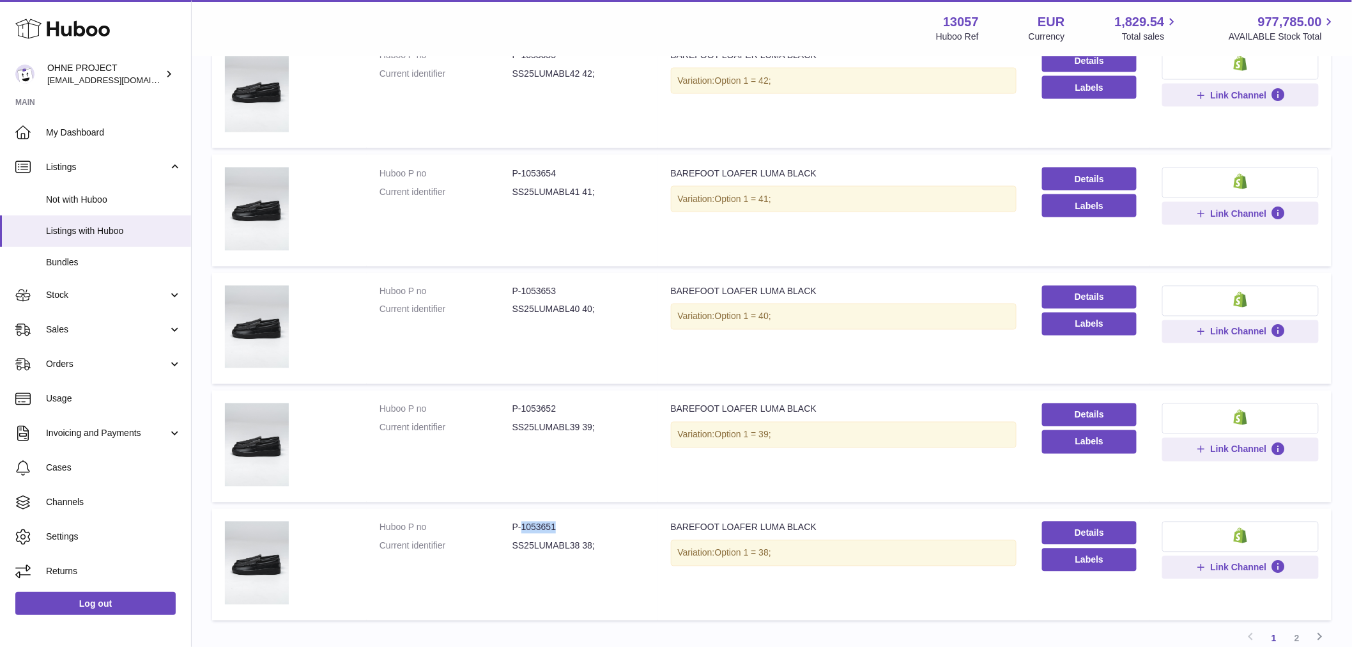
drag, startPoint x: 520, startPoint y: 523, endPoint x: 581, endPoint y: 515, distance: 61.8
click at [580, 521] on dd "P-1053651" at bounding box center [578, 527] width 133 height 12
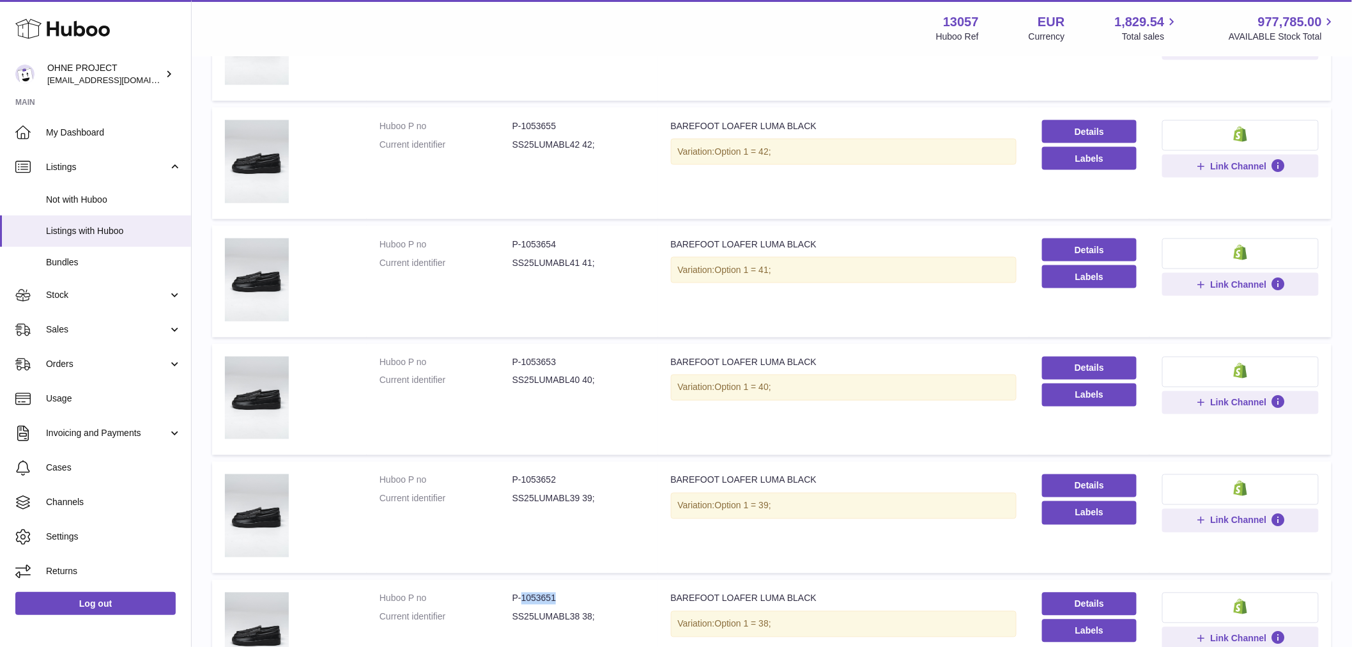
scroll to position [639, 0]
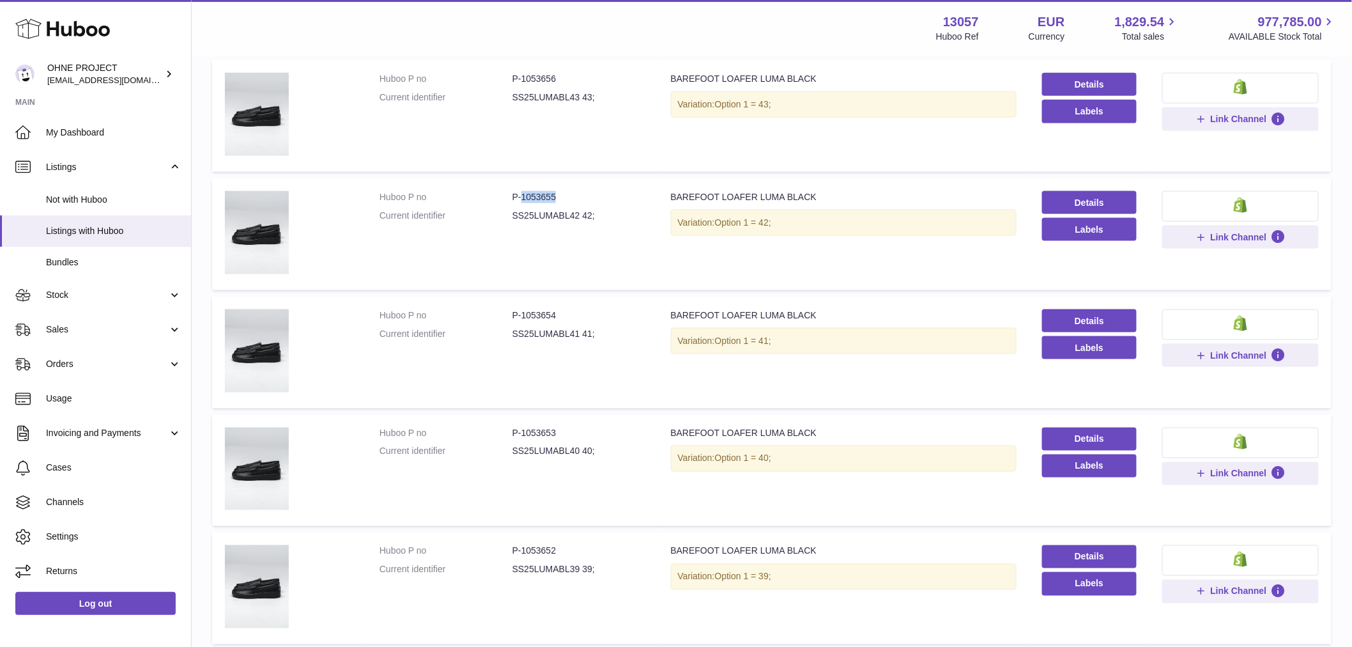
drag, startPoint x: 520, startPoint y: 194, endPoint x: 586, endPoint y: 190, distance: 65.9
click at [586, 191] on dd "P-1053655" at bounding box center [578, 197] width 133 height 12
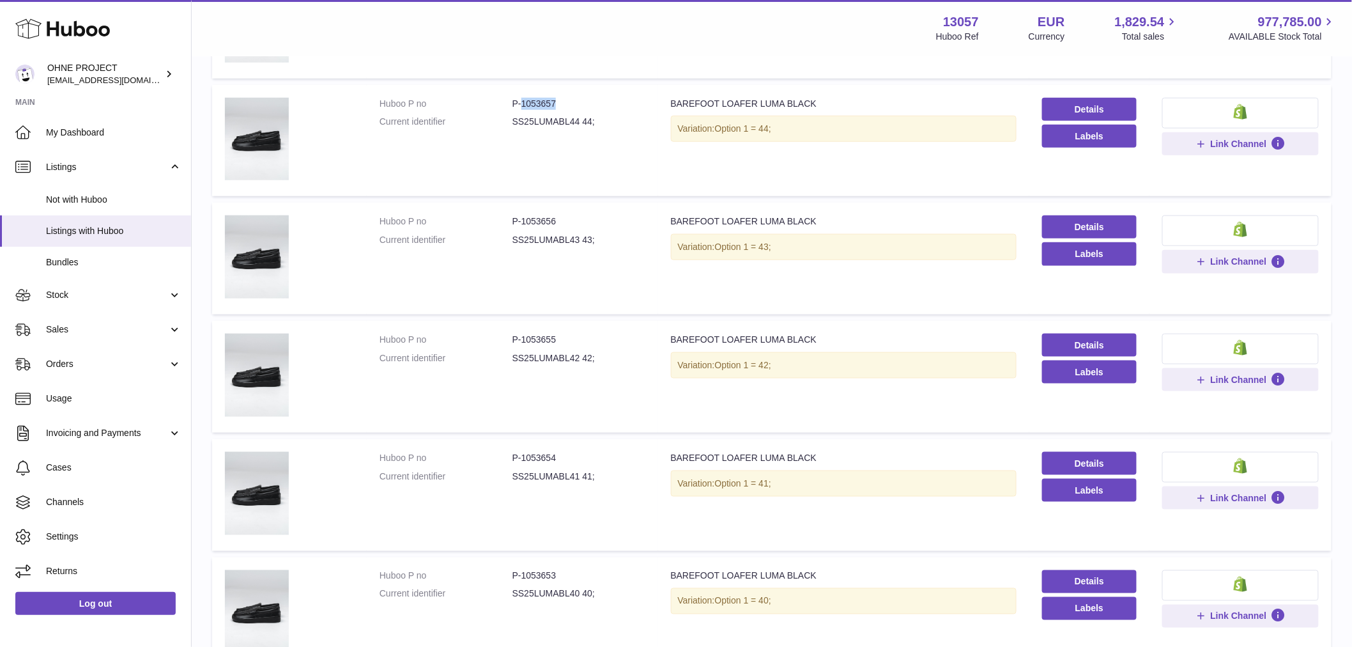
drag, startPoint x: 519, startPoint y: 100, endPoint x: 576, endPoint y: 105, distance: 56.5
click at [576, 105] on dd "P-1053657" at bounding box center [578, 104] width 133 height 12
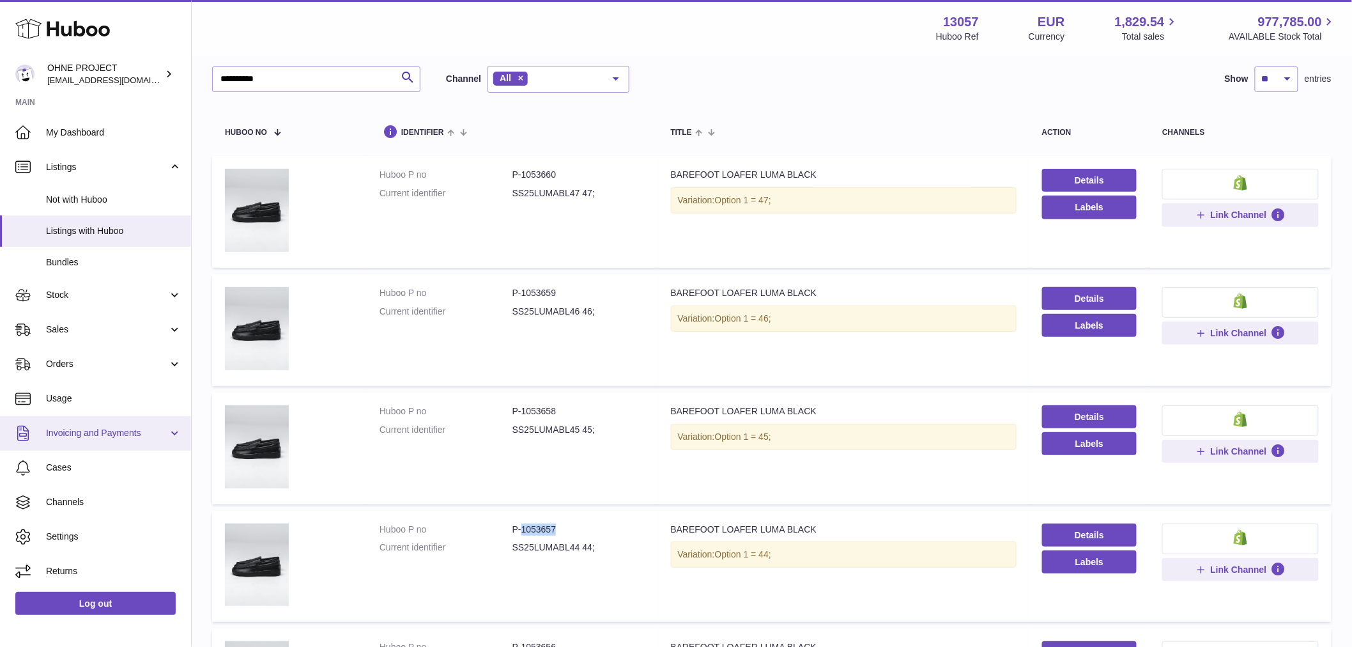
scroll to position [0, 0]
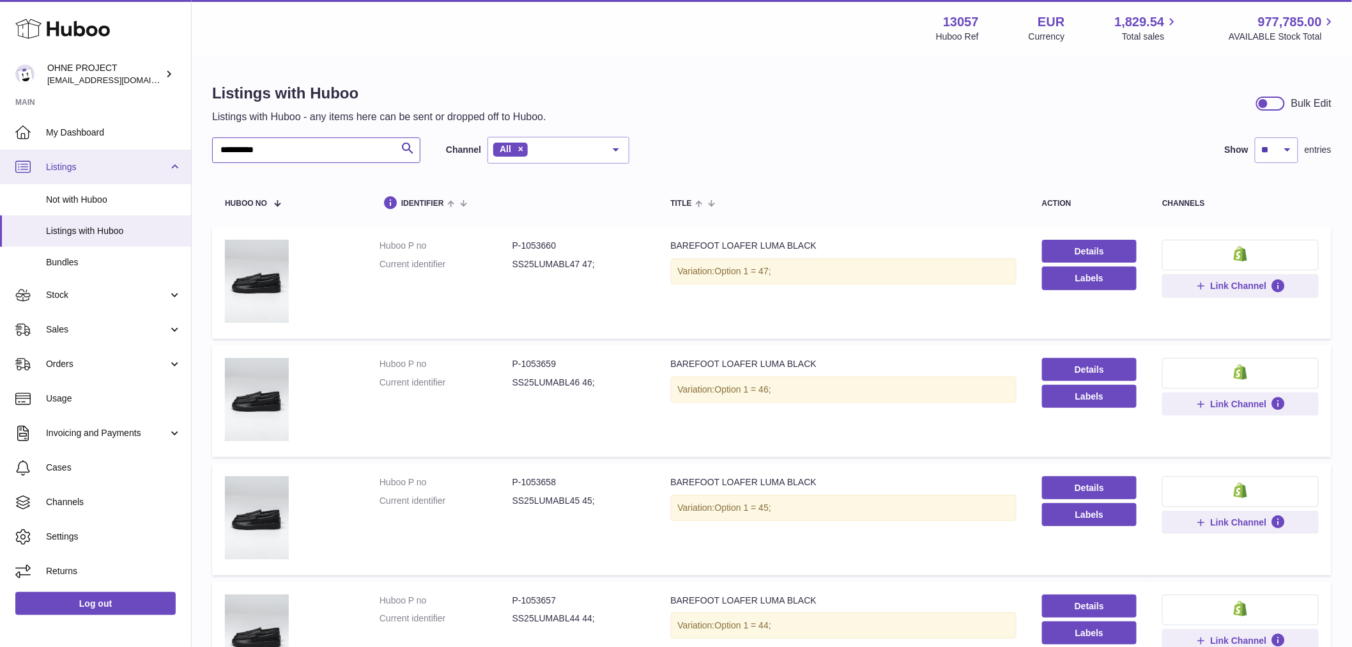
drag, startPoint x: 291, startPoint y: 154, endPoint x: 128, endPoint y: 160, distance: 163.0
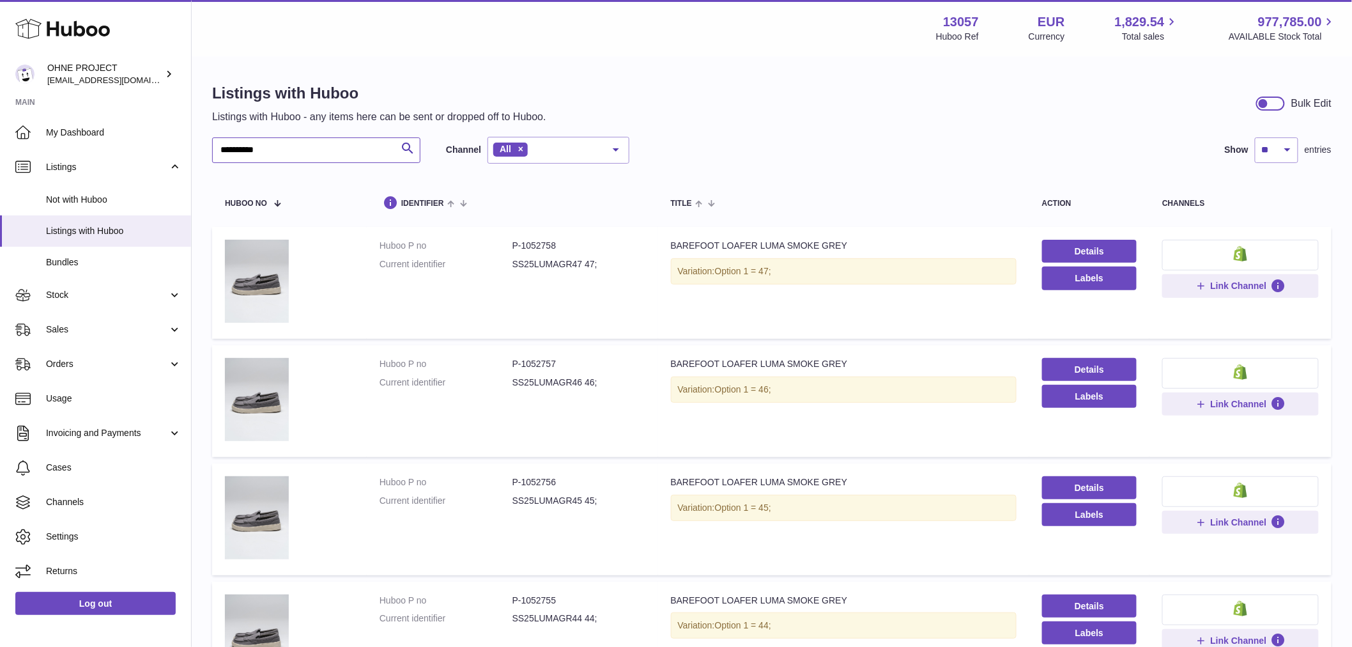
type input "**********"
drag, startPoint x: 520, startPoint y: 480, endPoint x: 576, endPoint y: 481, distance: 55.6
click at [576, 481] on dd "P-1052756" at bounding box center [578, 482] width 133 height 12
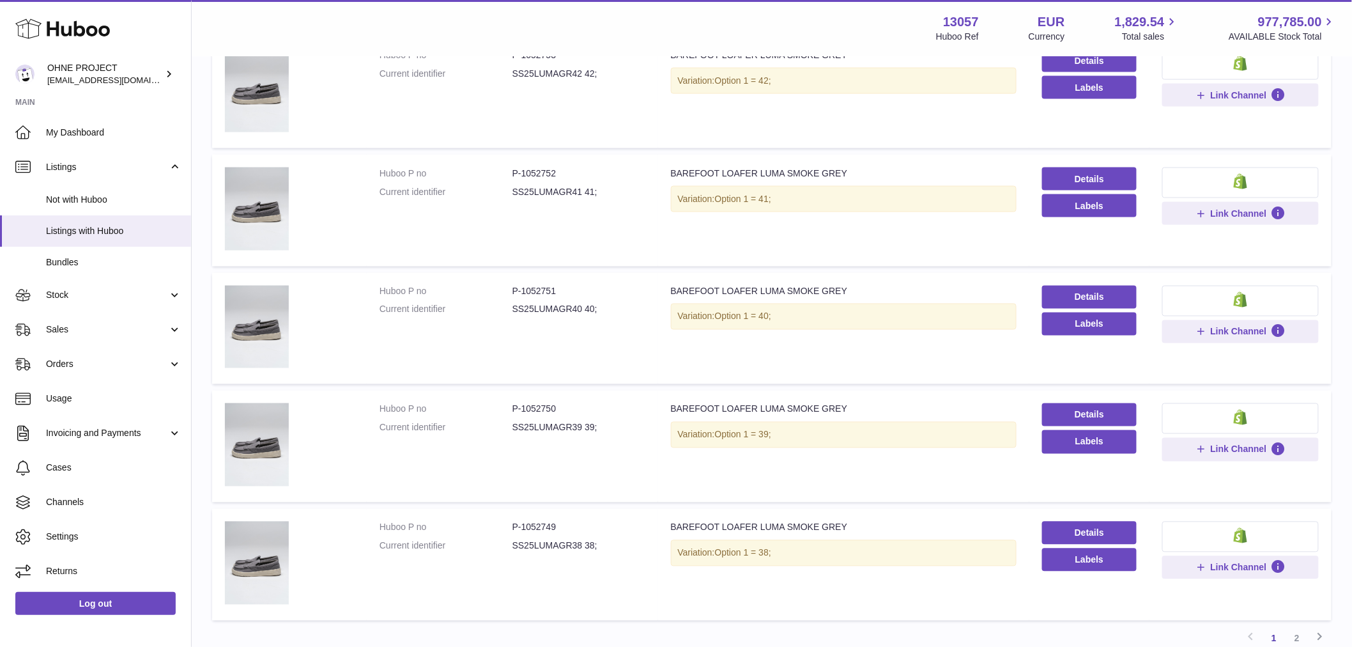
scroll to position [891, 0]
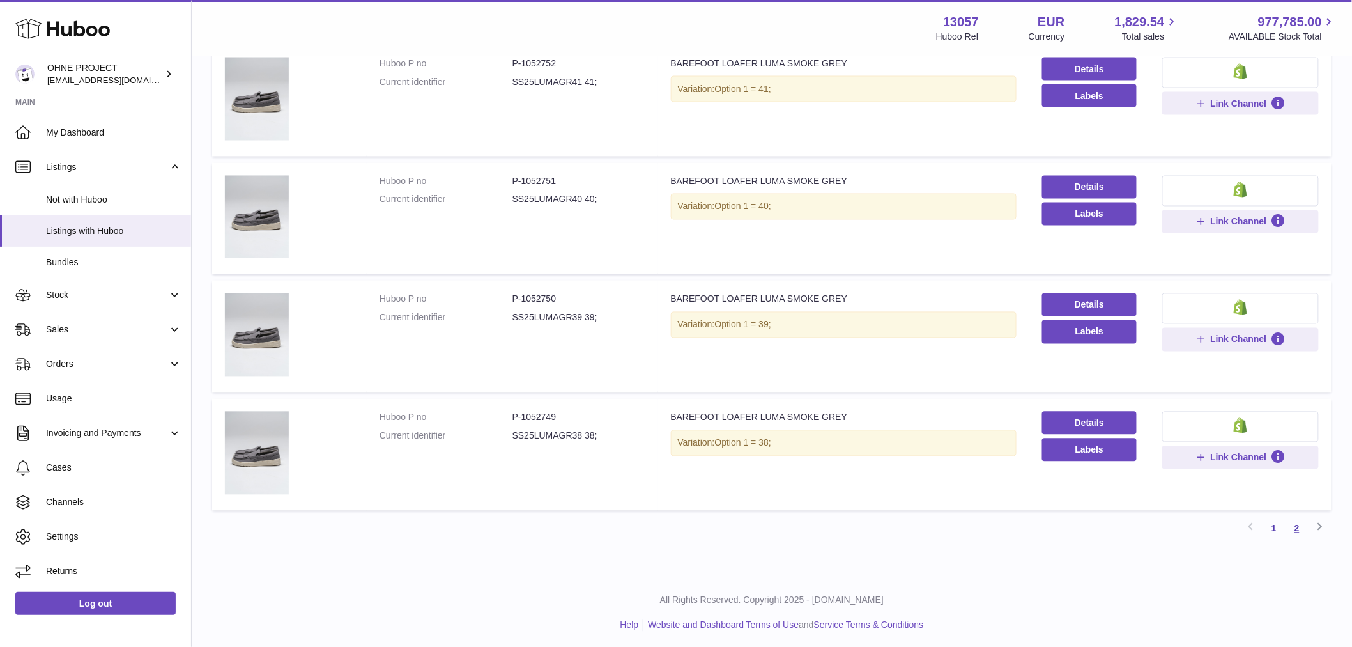
click at [1298, 525] on link "2" at bounding box center [1297, 528] width 23 height 23
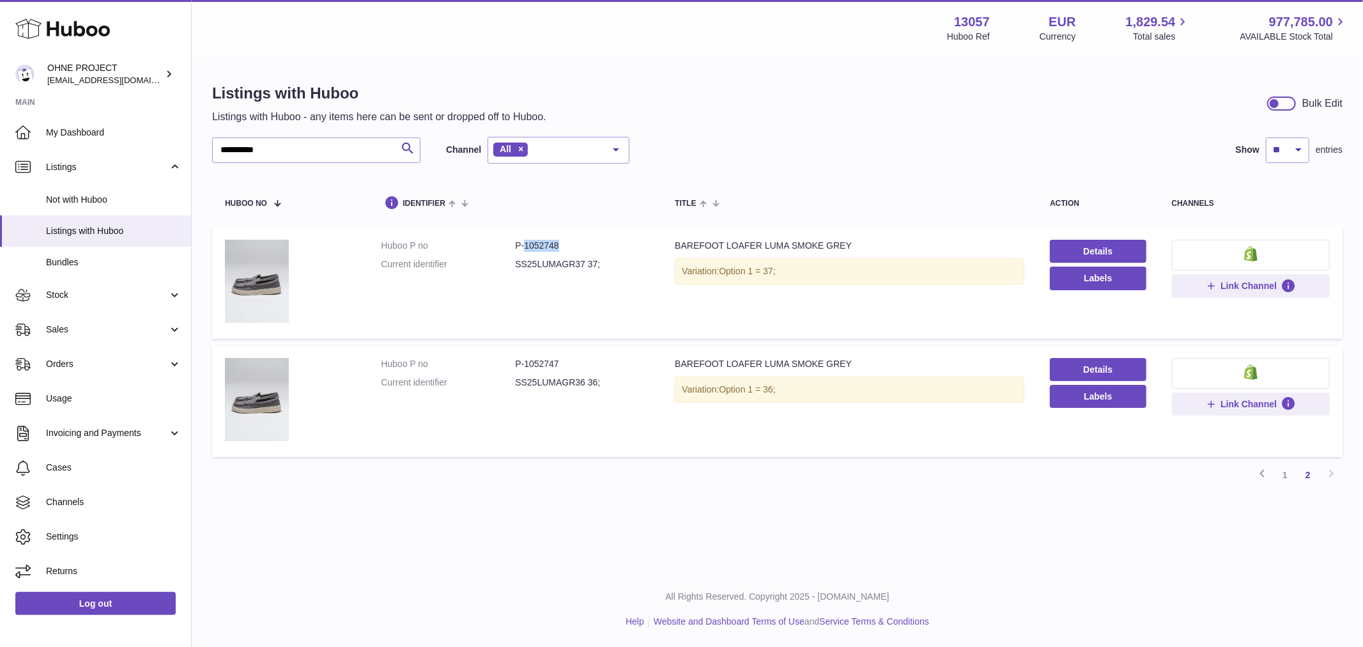
drag, startPoint x: 521, startPoint y: 245, endPoint x: 612, endPoint y: 242, distance: 90.8
click at [612, 242] on dd "P-1052748" at bounding box center [582, 246] width 134 height 12
drag, startPoint x: 534, startPoint y: 361, endPoint x: 579, endPoint y: 354, distance: 45.3
click at [579, 354] on td "Huboo P no P-1052747 Current identifier SS25LUMAGR36 36;" at bounding box center [515, 401] width 294 height 112
click at [1286, 469] on link "1" at bounding box center [1284, 474] width 23 height 23
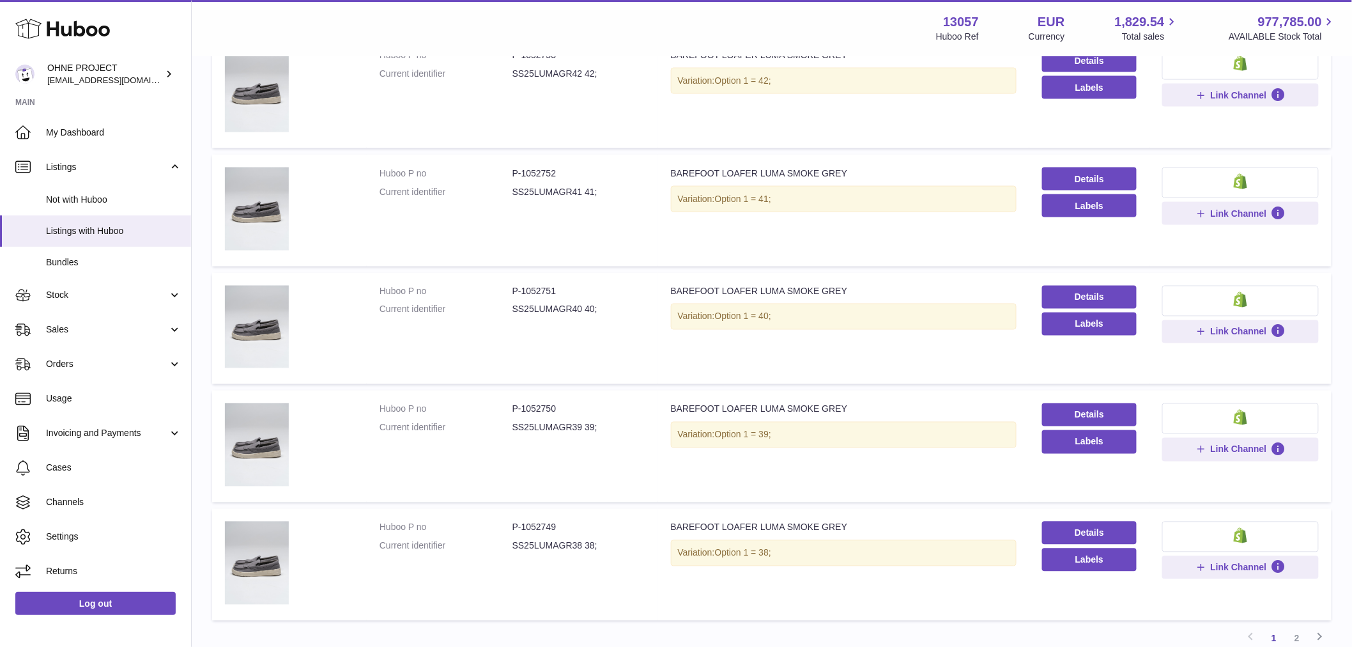
scroll to position [852, 0]
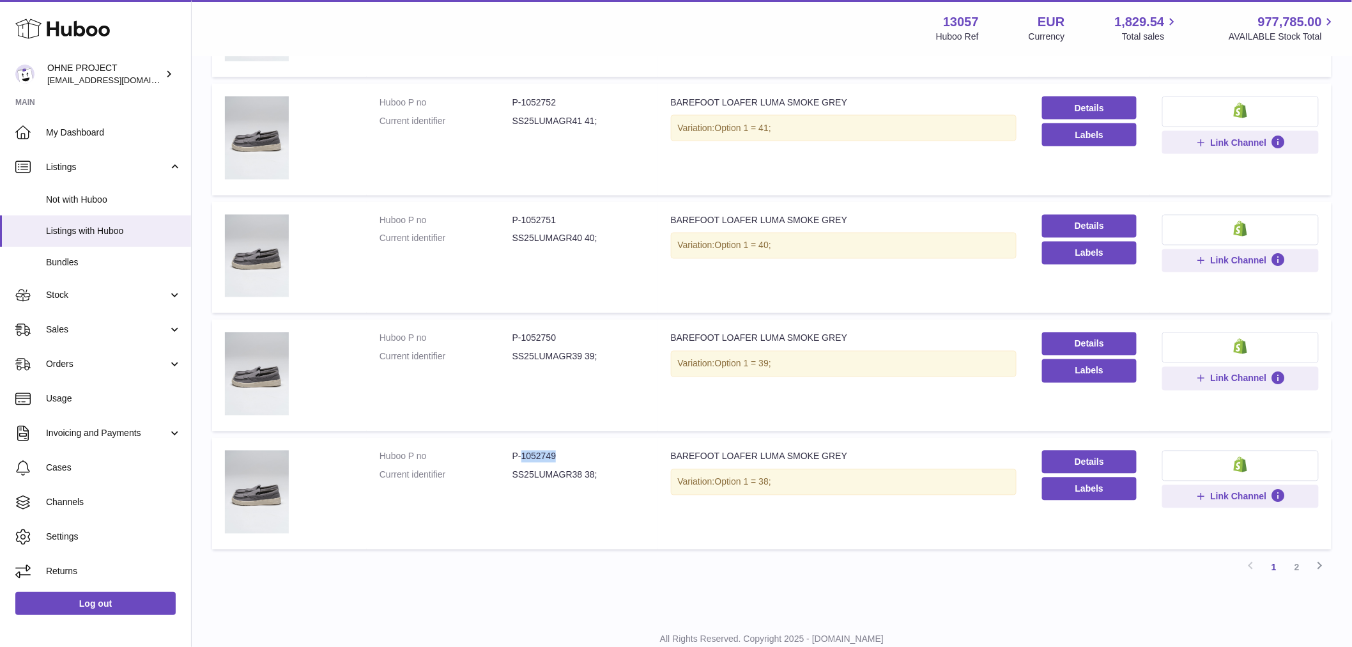
drag, startPoint x: 519, startPoint y: 451, endPoint x: 577, endPoint y: 449, distance: 57.6
click at [577, 450] on dd "P-1052749" at bounding box center [578, 456] width 133 height 12
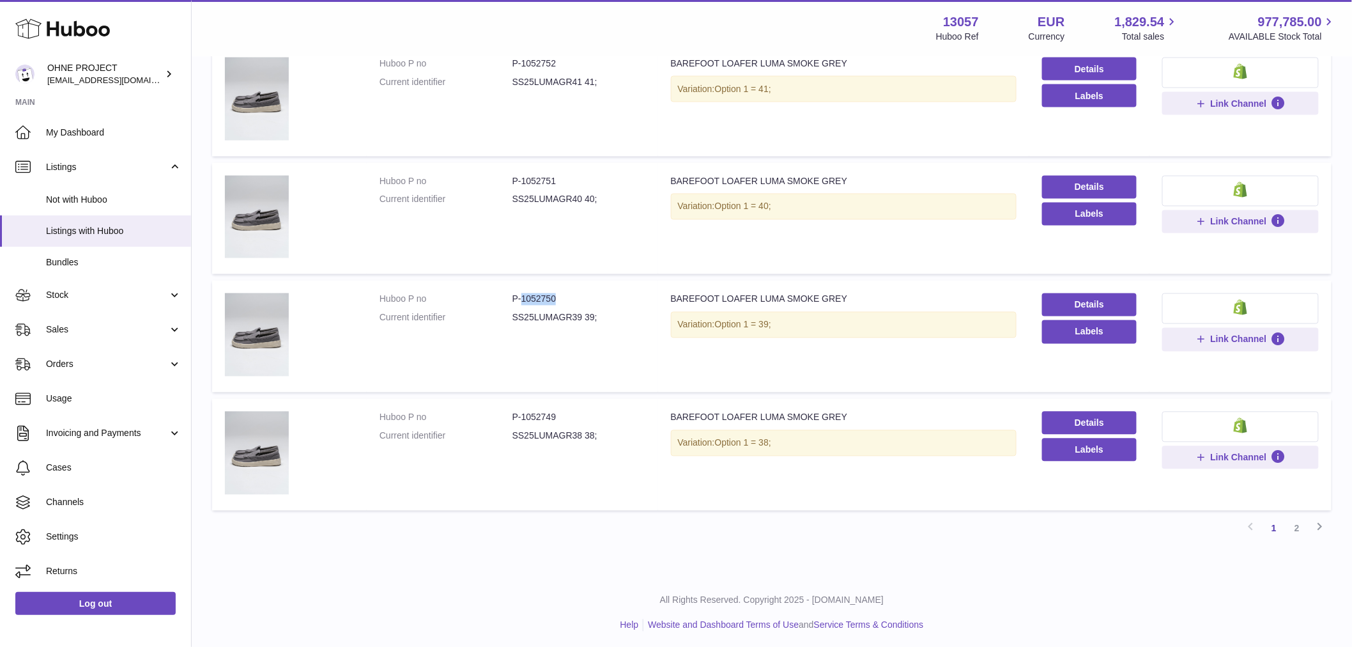
drag, startPoint x: 520, startPoint y: 293, endPoint x: 597, endPoint y: 297, distance: 76.8
click at [597, 297] on dd "P-1052750" at bounding box center [578, 299] width 133 height 12
drag, startPoint x: 520, startPoint y: 178, endPoint x: 571, endPoint y: 176, distance: 51.1
click at [571, 176] on dd "P-1052751" at bounding box center [578, 182] width 133 height 12
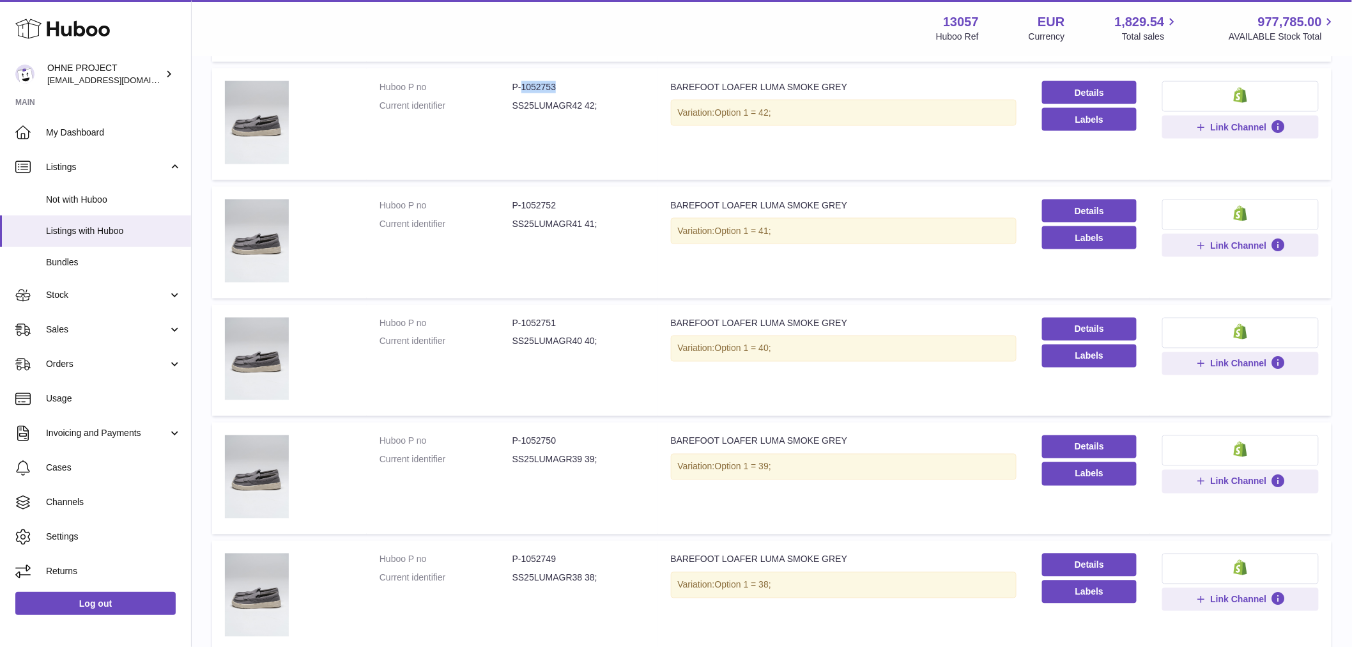
drag, startPoint x: 519, startPoint y: 87, endPoint x: 615, endPoint y: 87, distance: 96.5
click at [615, 87] on dd "P-1052753" at bounding box center [578, 87] width 133 height 12
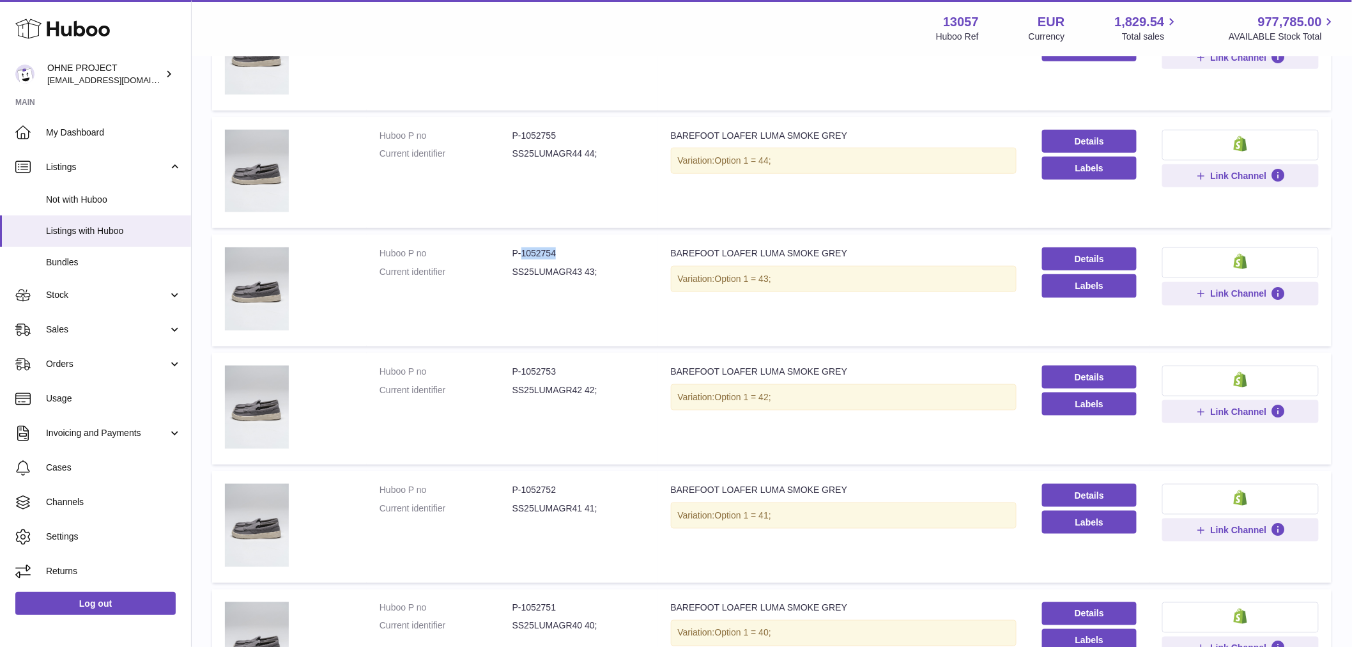
drag, startPoint x: 519, startPoint y: 250, endPoint x: 565, endPoint y: 248, distance: 46.7
click at [565, 248] on dd "P-1052754" at bounding box center [578, 253] width 133 height 12
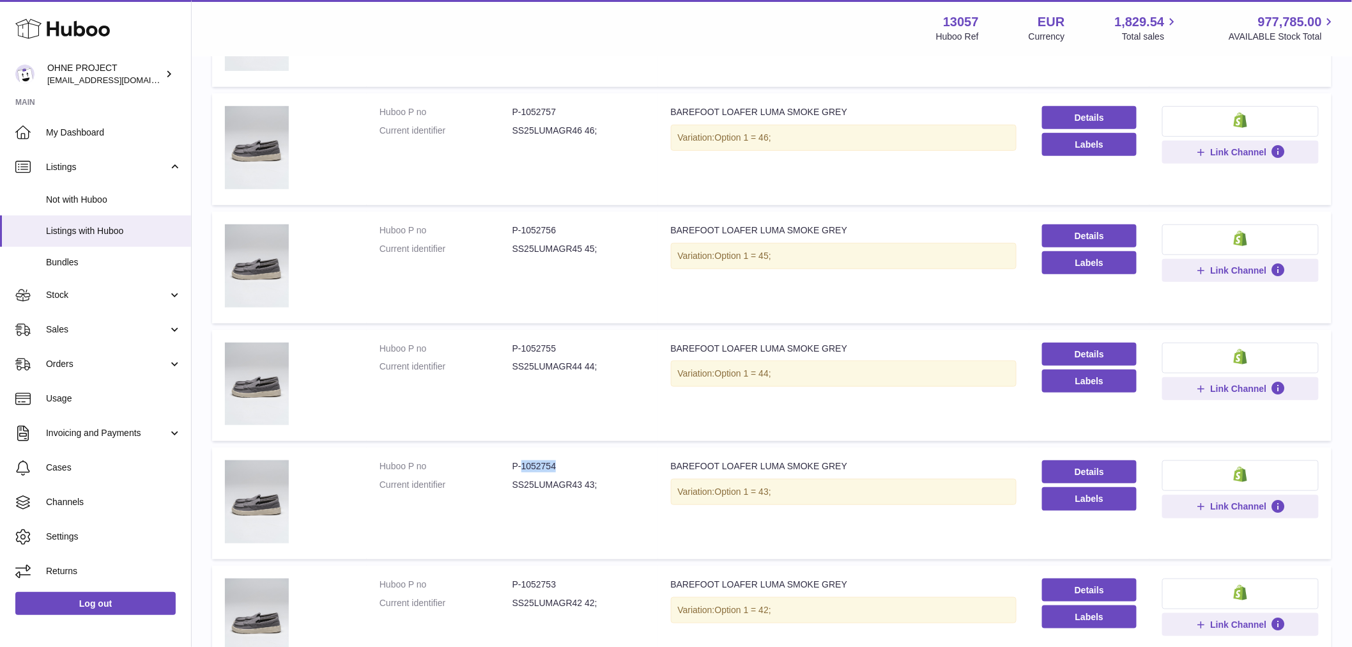
scroll to position [110, 0]
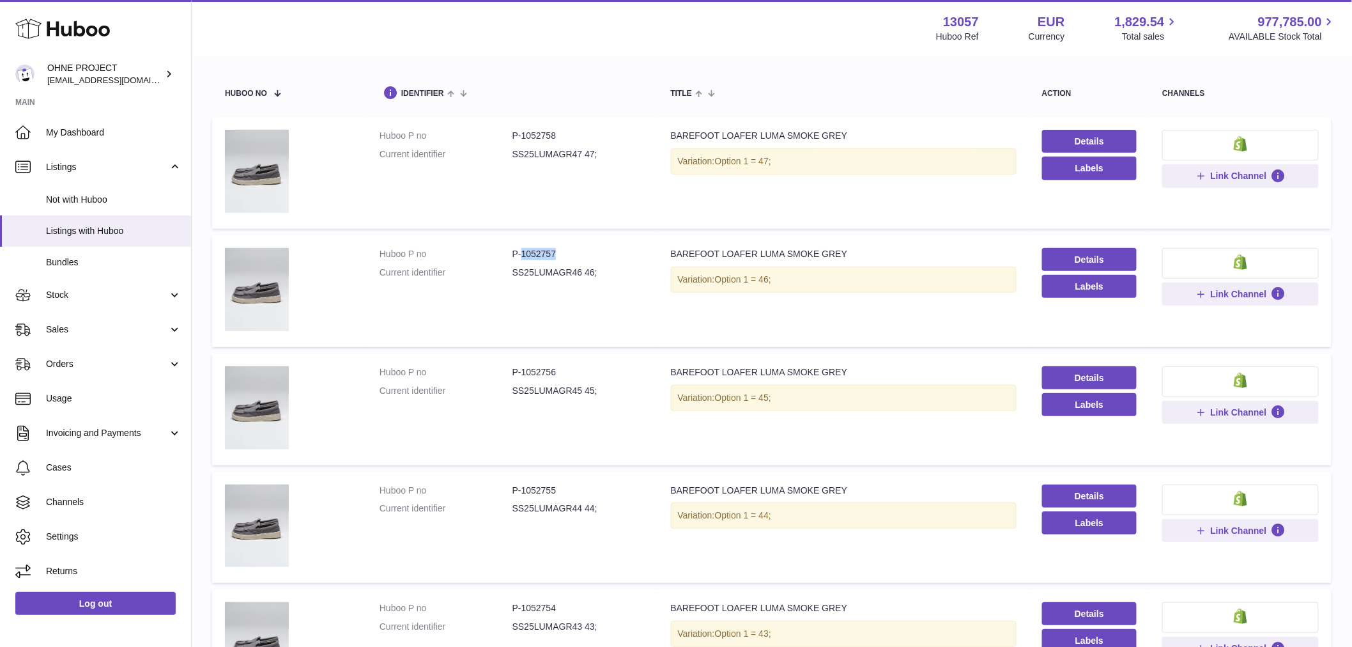
drag, startPoint x: 519, startPoint y: 252, endPoint x: 588, endPoint y: 247, distance: 69.2
click at [588, 248] on dd "P-1052757" at bounding box center [578, 254] width 133 height 12
drag, startPoint x: 520, startPoint y: 136, endPoint x: 591, endPoint y: 125, distance: 71.7
click at [589, 128] on td "Huboo P no P-1052758 Current identifier SS25LUMAGR47 47;" at bounding box center [512, 173] width 291 height 112
